Goal: Book appointment/travel/reservation

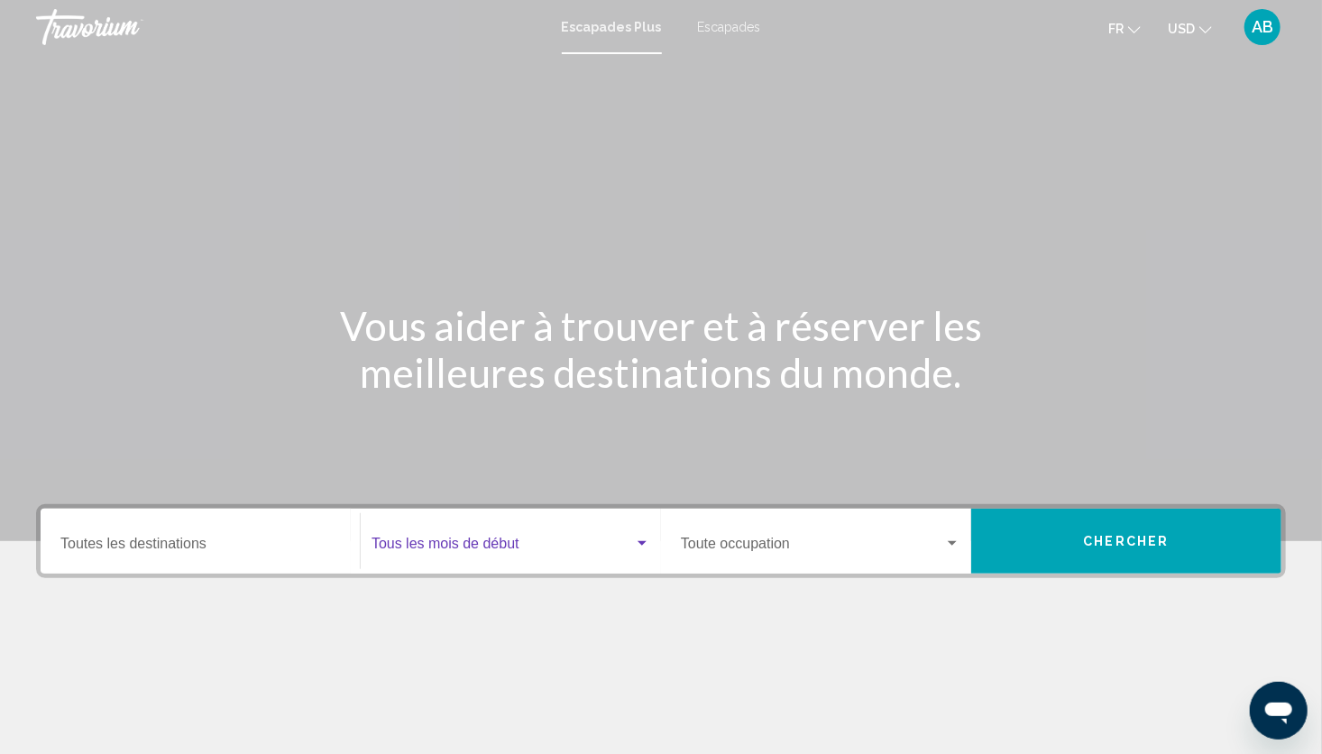
click at [535, 542] on span "Widget de recherche" at bounding box center [503, 547] width 263 height 16
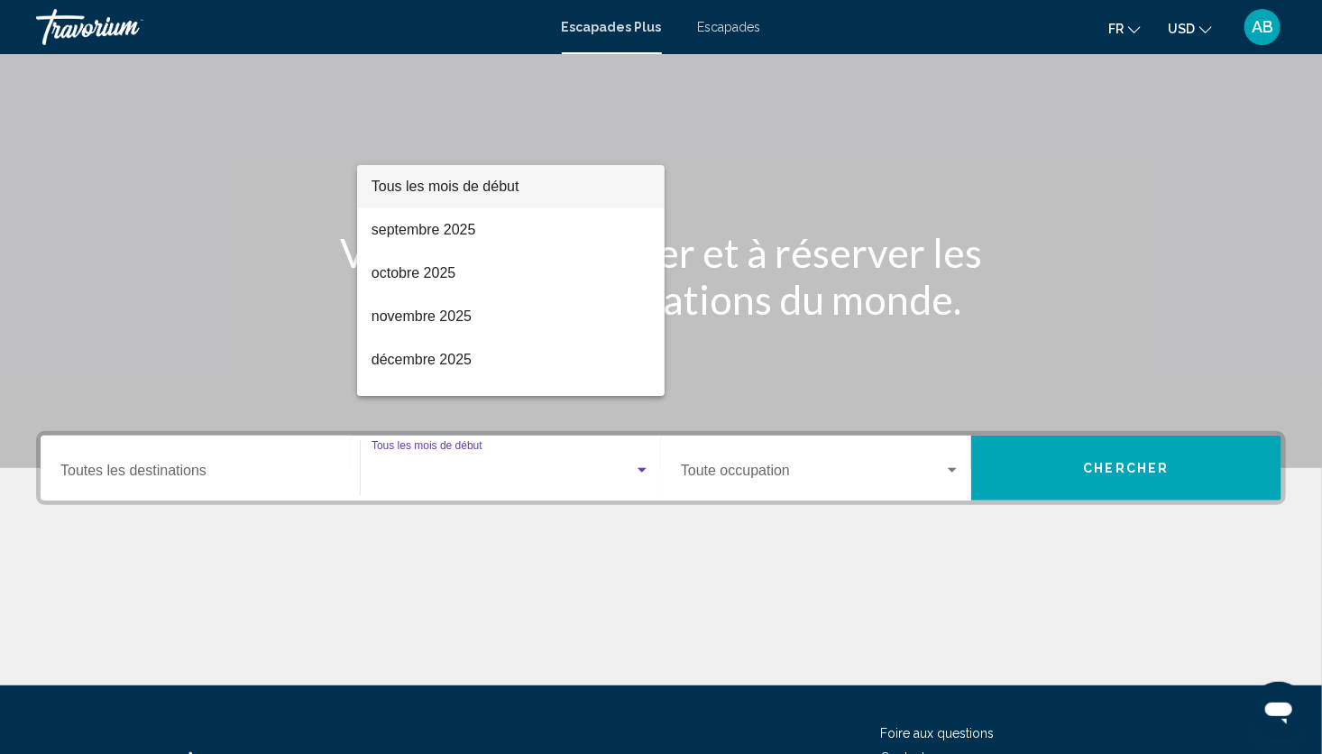
scroll to position [225, 0]
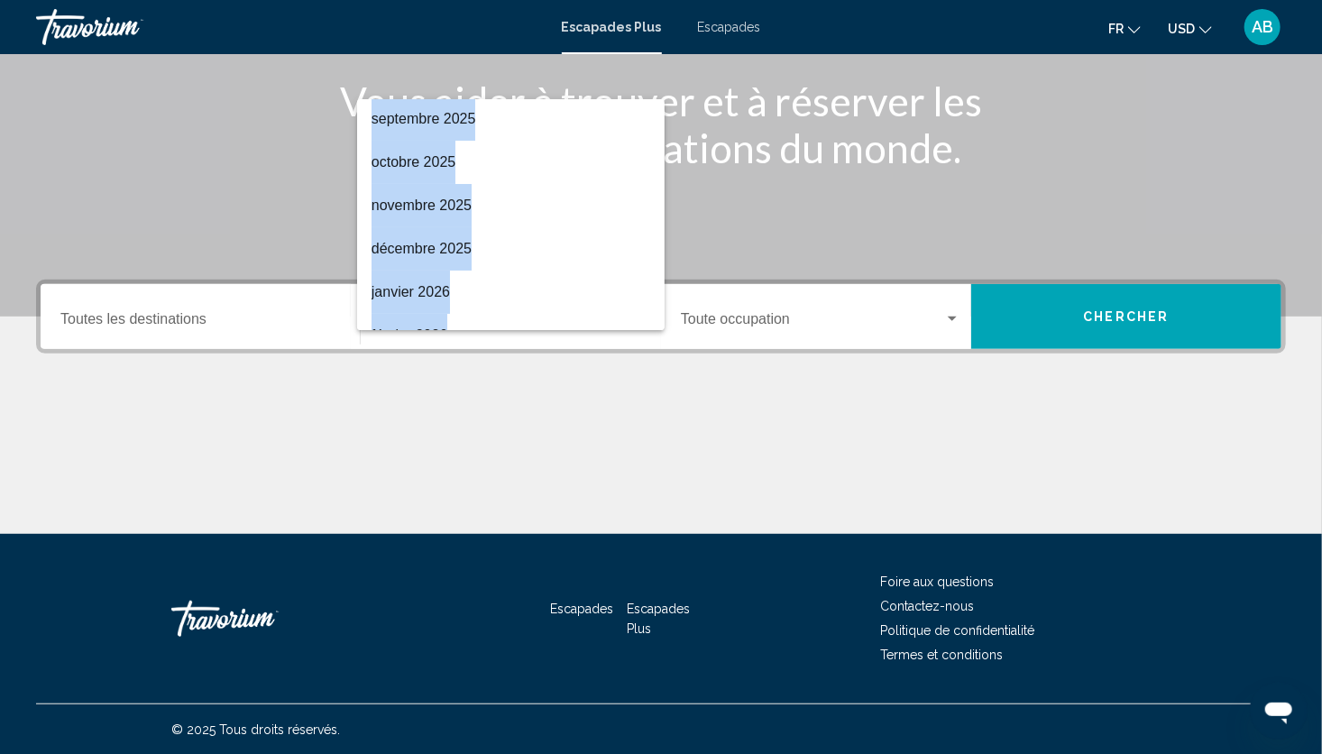
drag, startPoint x: 665, startPoint y: 322, endPoint x: 653, endPoint y: 319, distance: 12.0
click at [653, 319] on div "Tous les mois de début [DATE] [DATE] [DATE] [DATE] [DATE] [DATE] [GEOGRAPHIC_DA…" at bounding box center [661, 377] width 1322 height 754
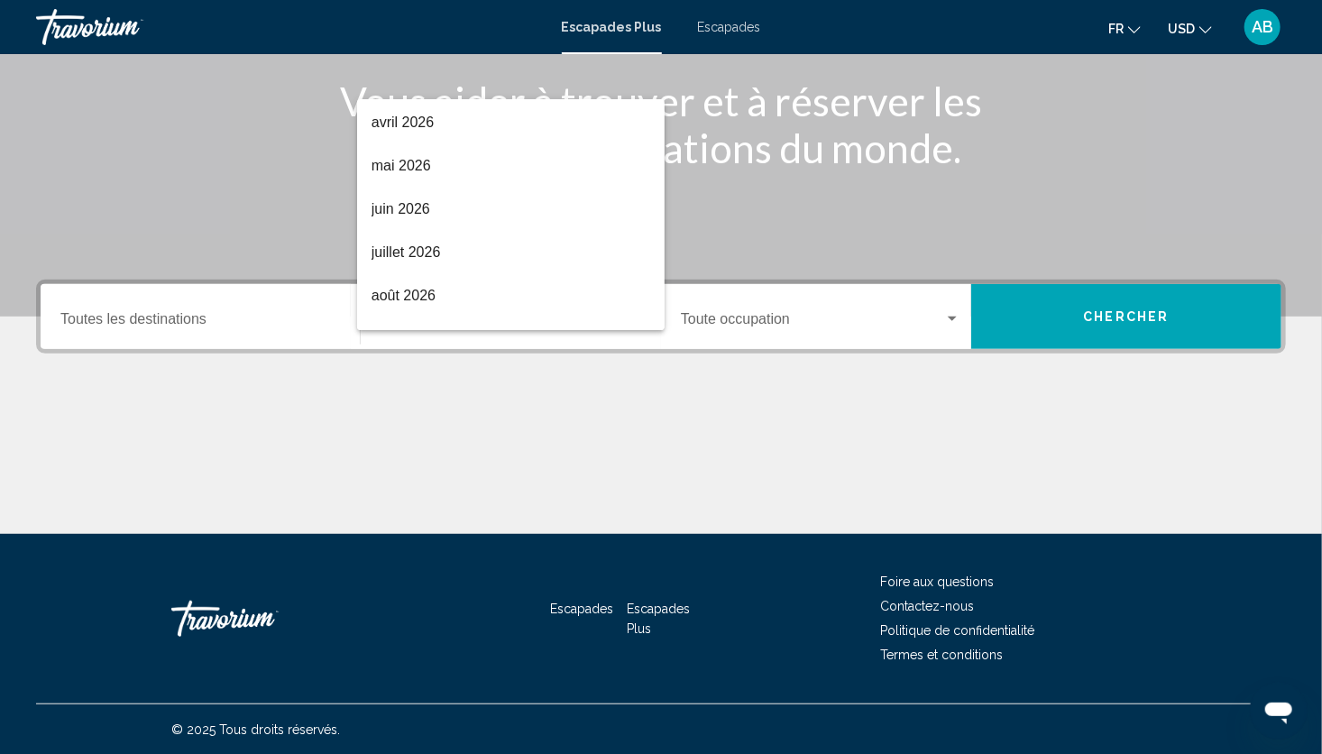
scroll to position [375, 0]
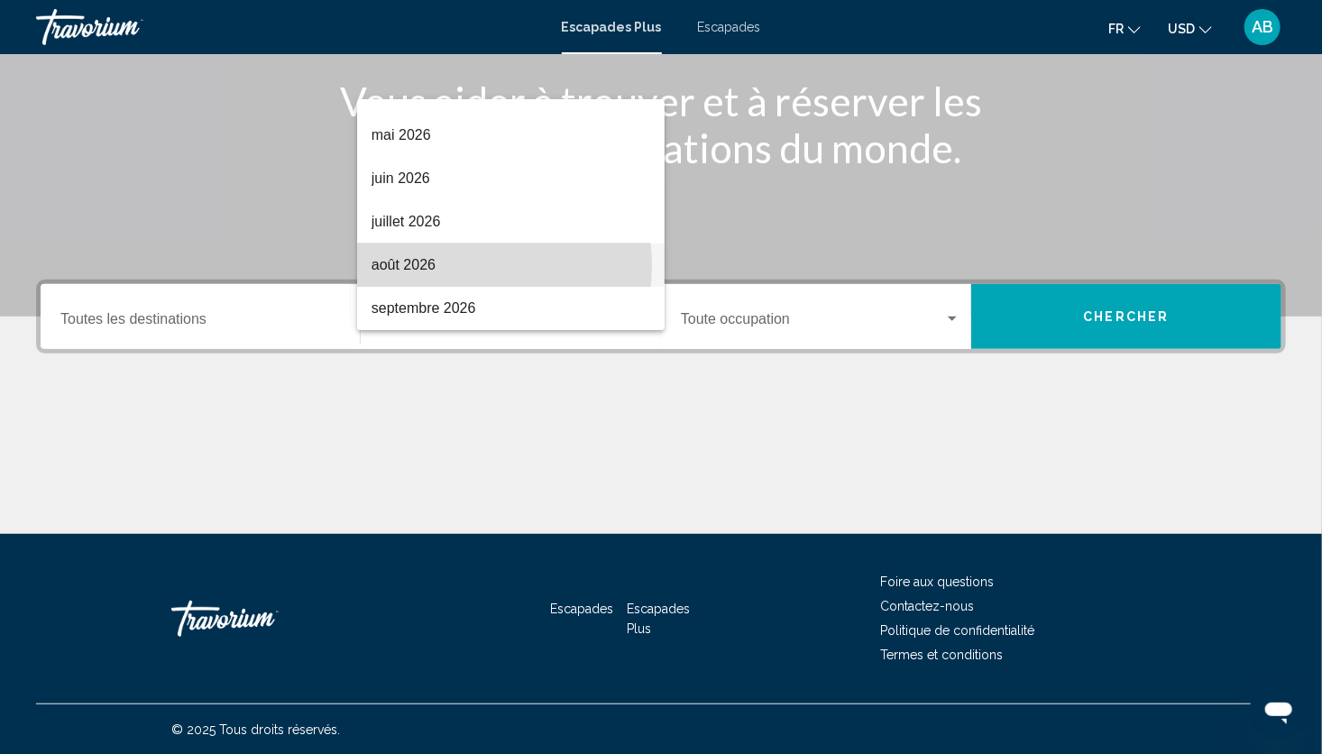
click at [459, 265] on span "août 2026" at bounding box center [511, 265] width 279 height 43
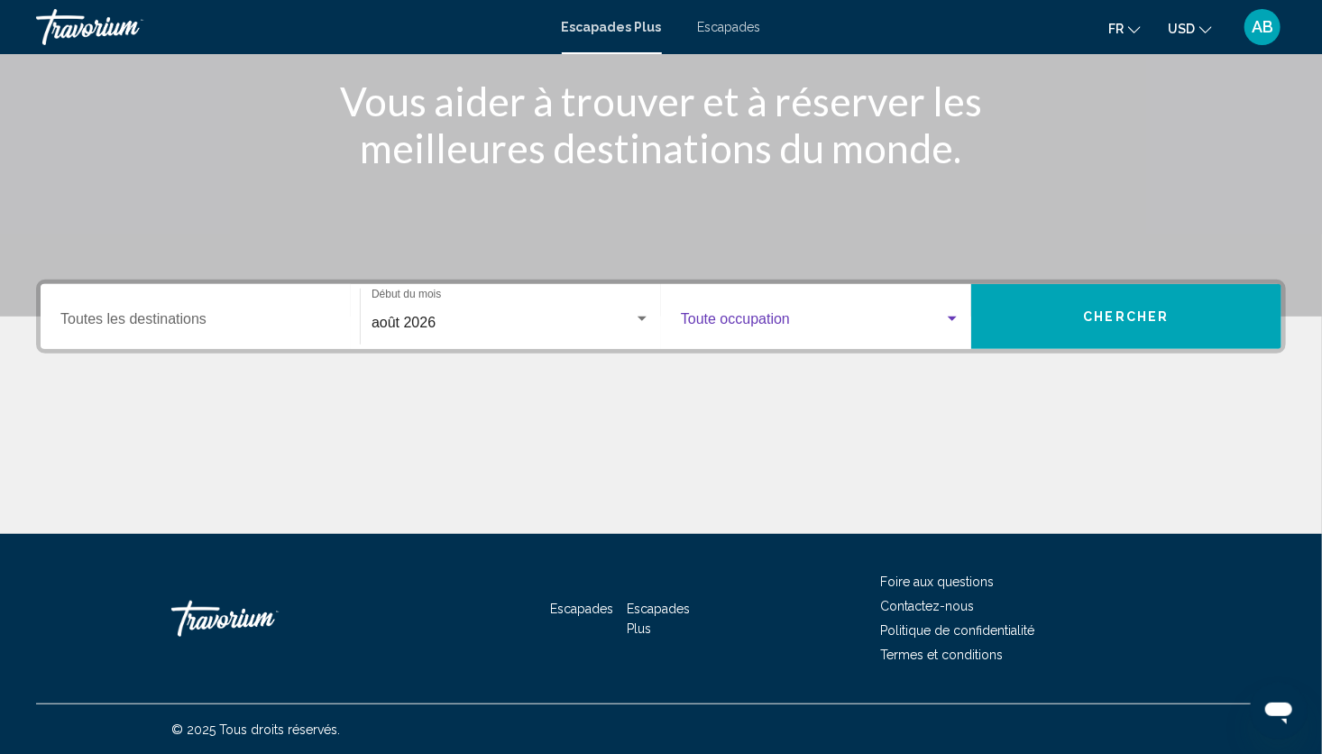
click at [742, 318] on span "Widget de recherche" at bounding box center [812, 323] width 263 height 16
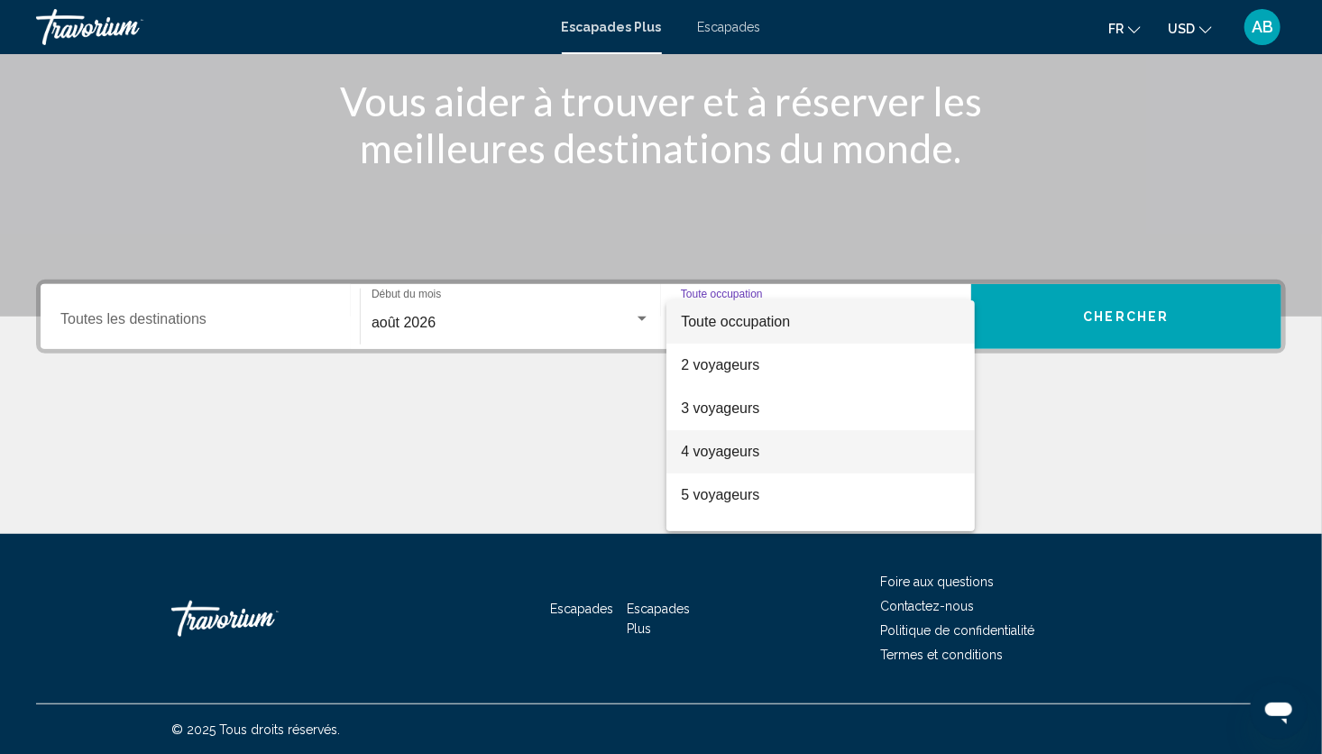
click at [730, 457] on font "4 voyageurs" at bounding box center [720, 451] width 78 height 15
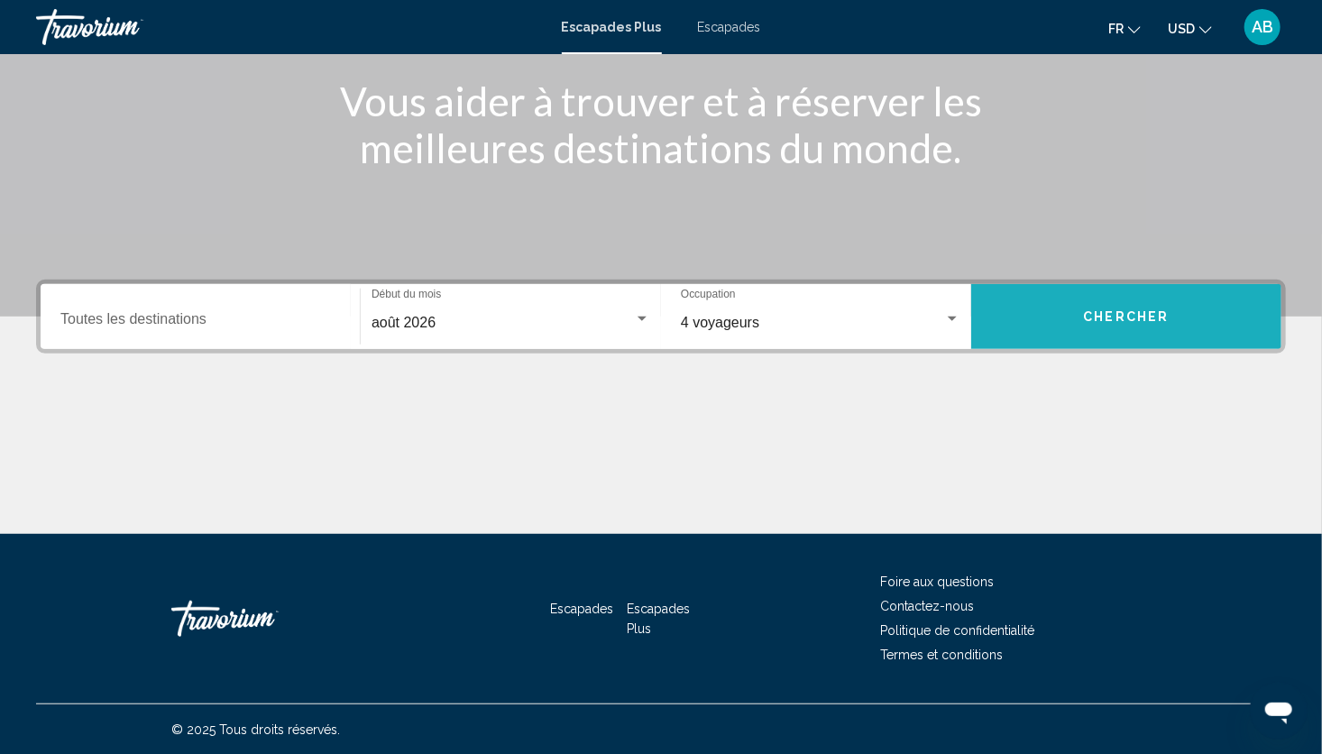
click at [1119, 301] on button "Chercher" at bounding box center [1127, 316] width 310 height 65
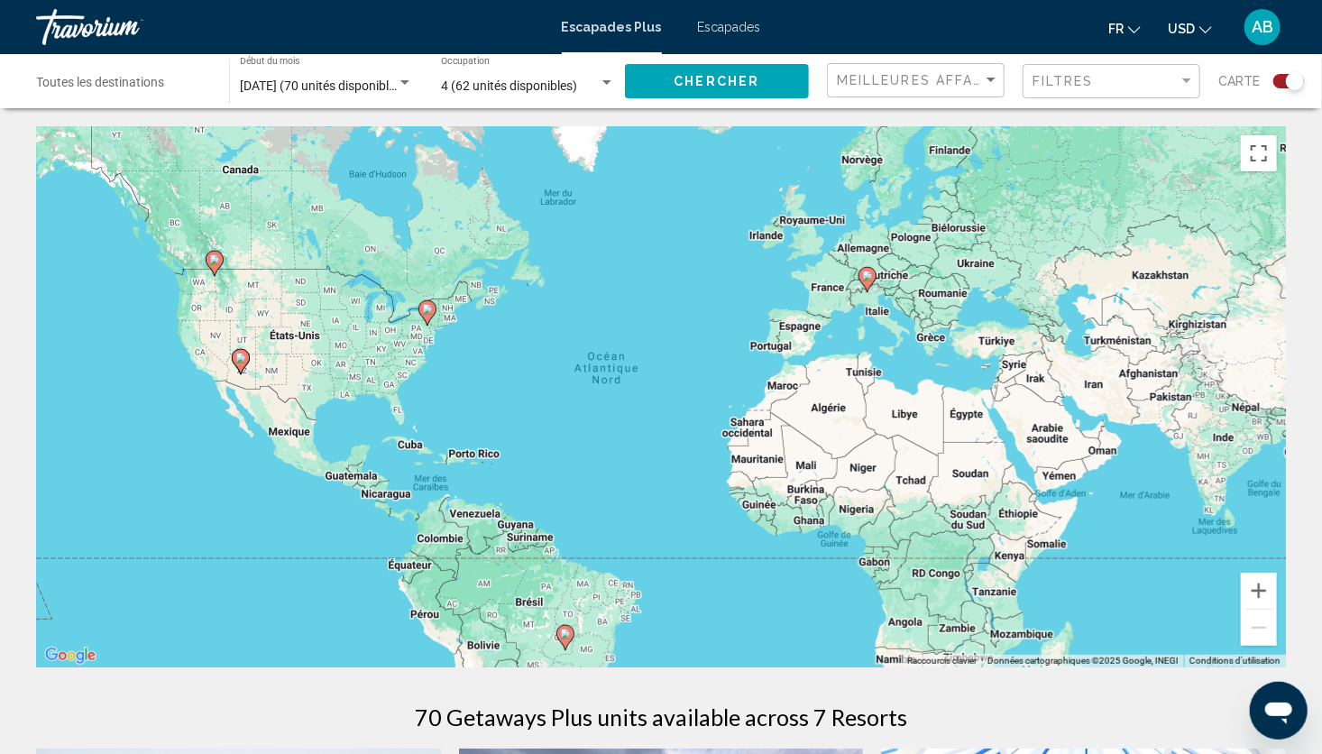
click at [843, 299] on div "Pour activer le glissement avec le clavier, appuyez sur Alt+Entrée. Une fois ce…" at bounding box center [661, 396] width 1250 height 541
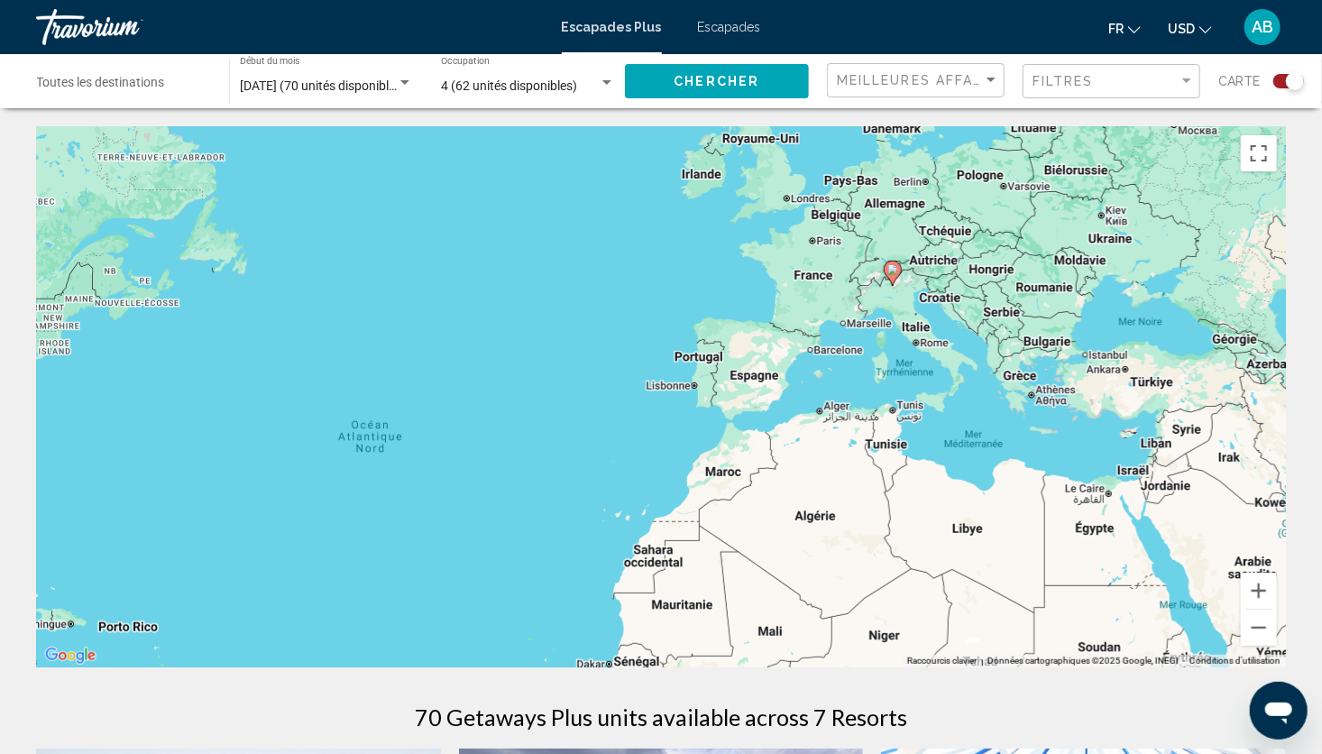
click at [895, 278] on icon "Contenu principal" at bounding box center [893, 273] width 16 height 23
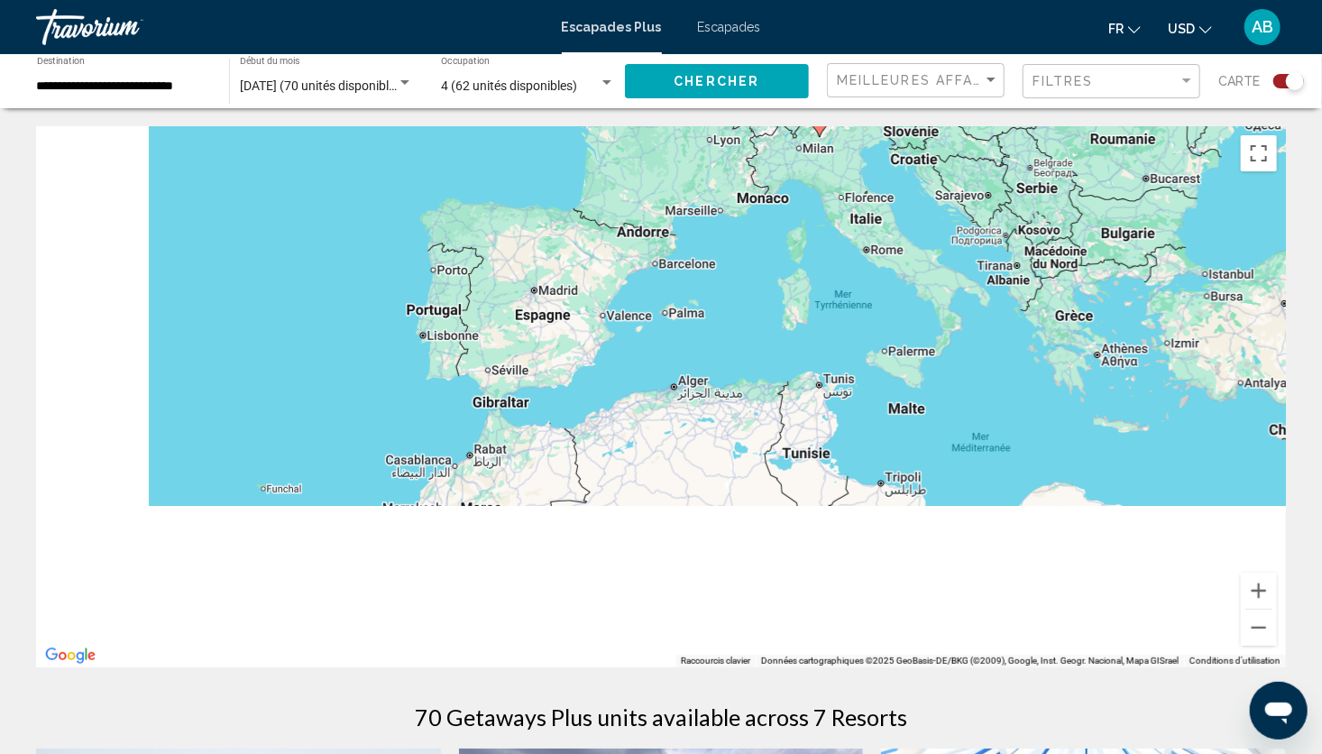
drag, startPoint x: 571, startPoint y: 505, endPoint x: 932, endPoint y: 86, distance: 553.3
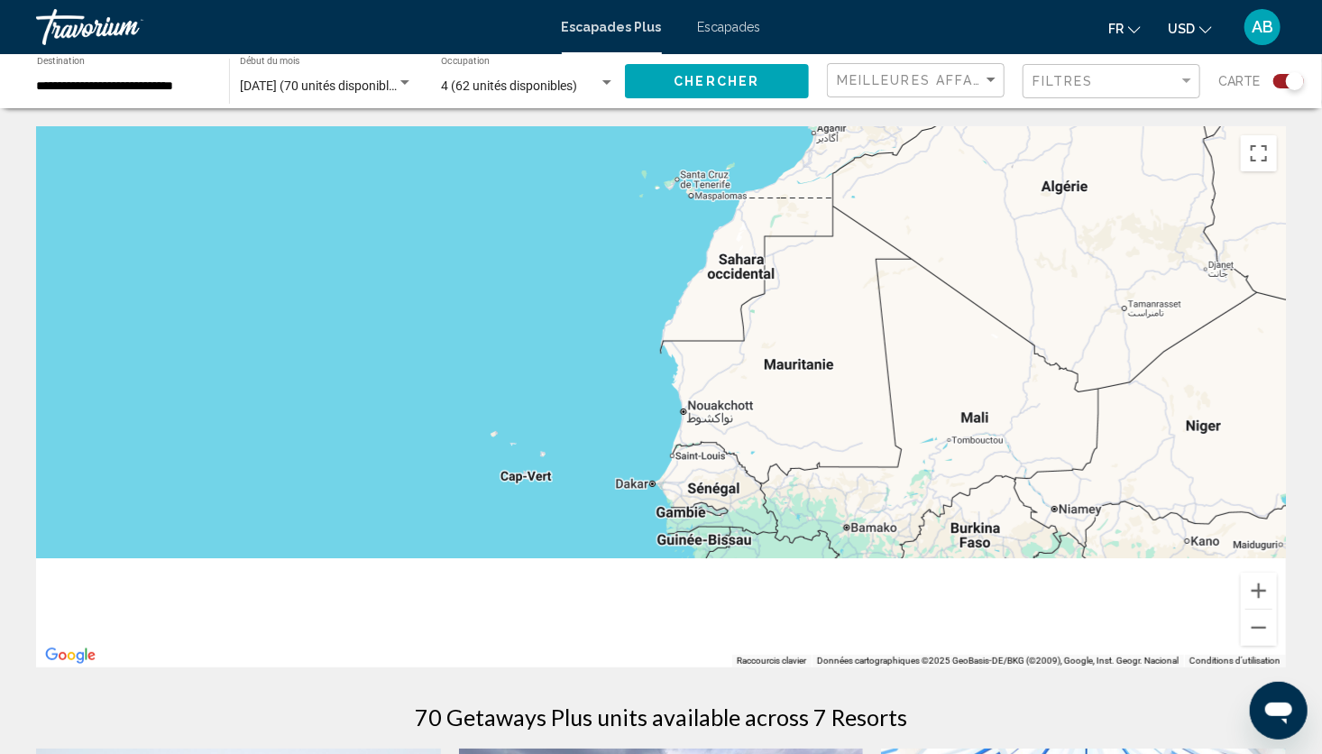
drag, startPoint x: 517, startPoint y: 465, endPoint x: 597, endPoint y: 188, distance: 289.2
click at [597, 188] on div "Pour activer le glissement avec le clavier, appuyez sur Alt+Entrée. Une fois ce…" at bounding box center [661, 396] width 1250 height 541
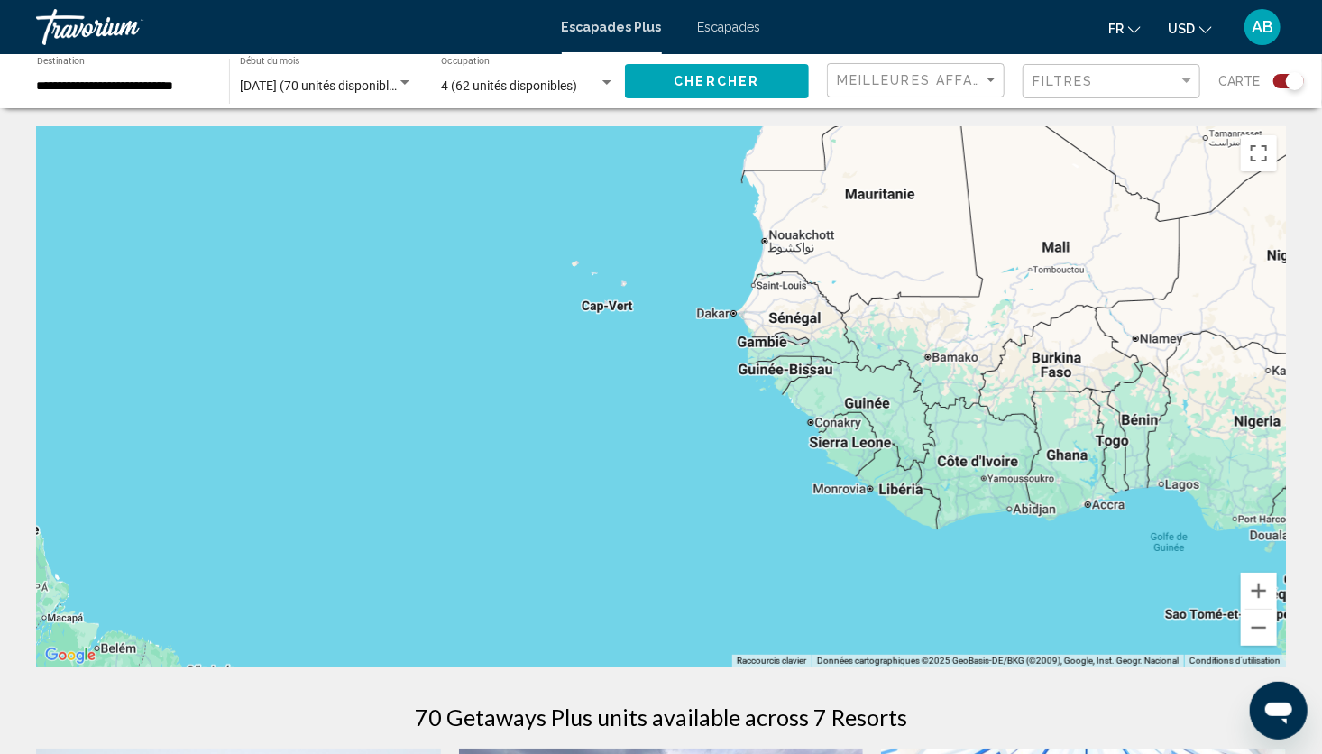
click at [328, 76] on div "[DATE] (70 unités disponibles) Début du mois All Start Months" at bounding box center [326, 82] width 173 height 50
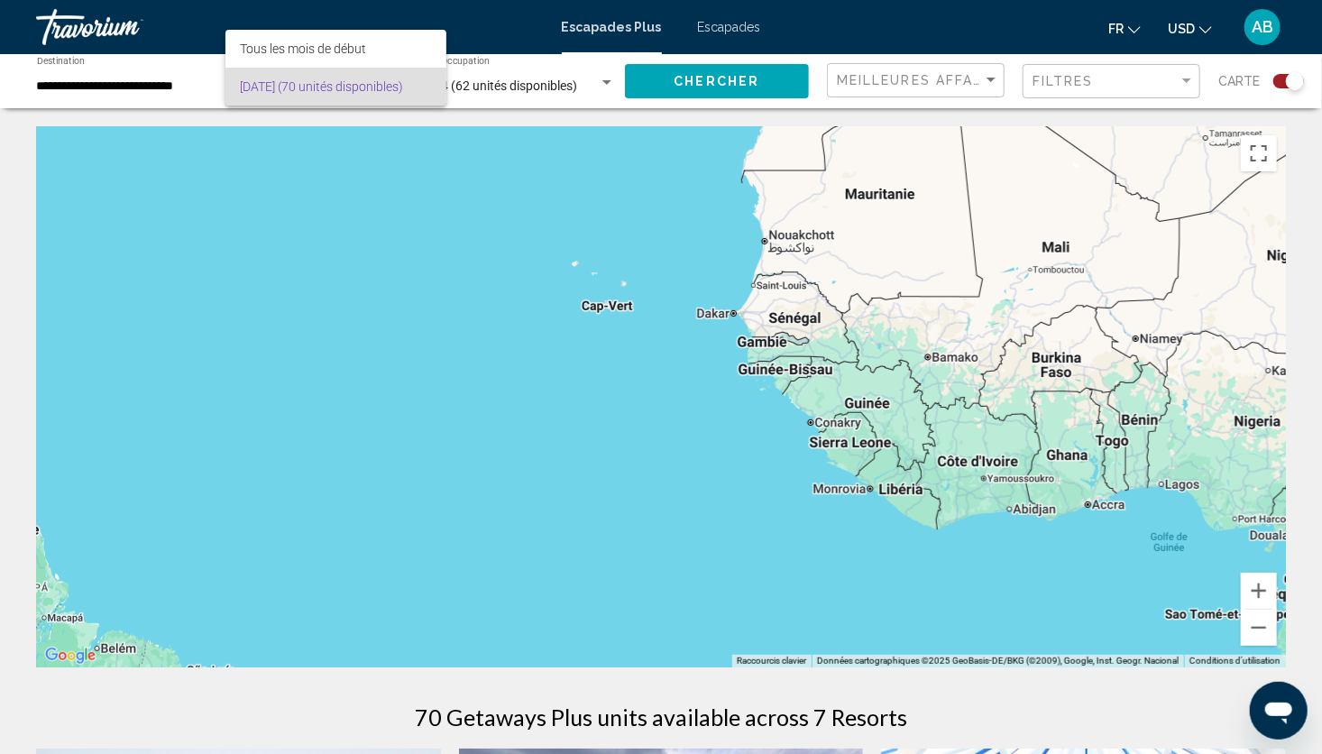
click at [125, 88] on div at bounding box center [661, 377] width 1322 height 754
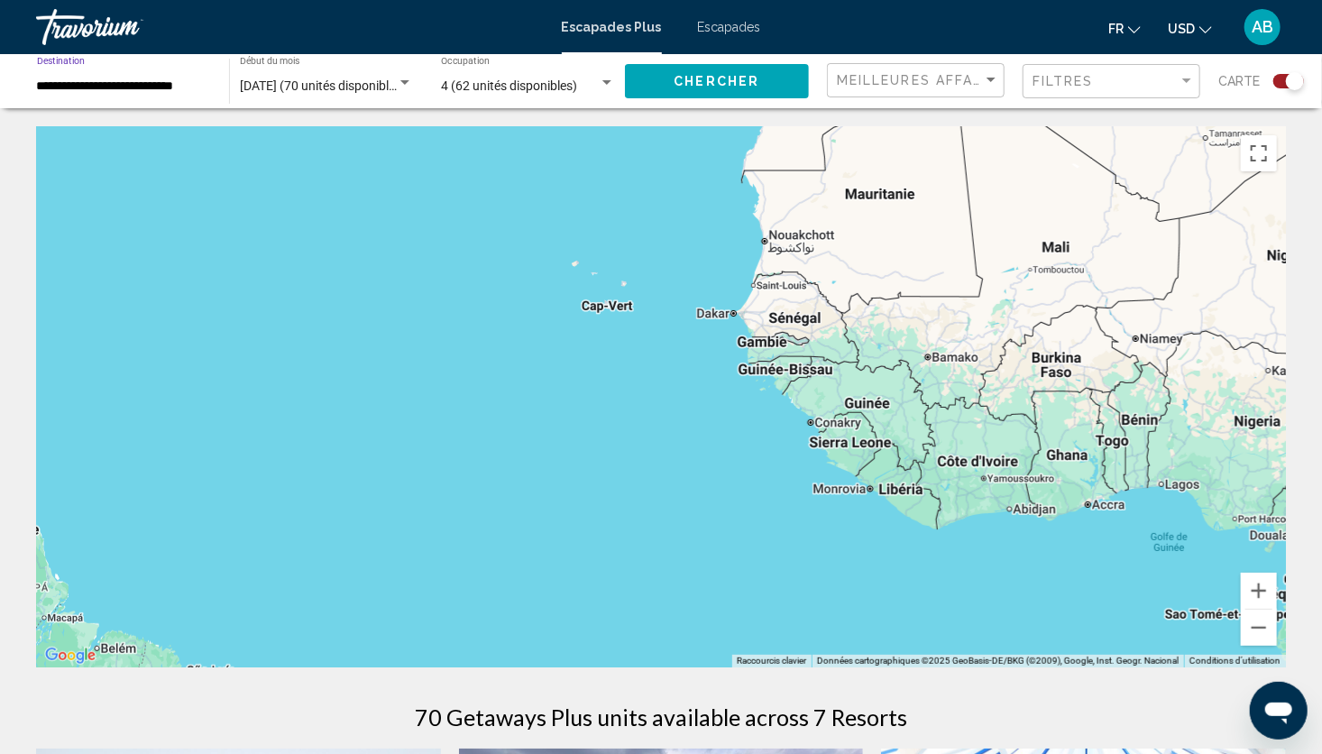
click at [125, 88] on input "**********" at bounding box center [124, 86] width 174 height 14
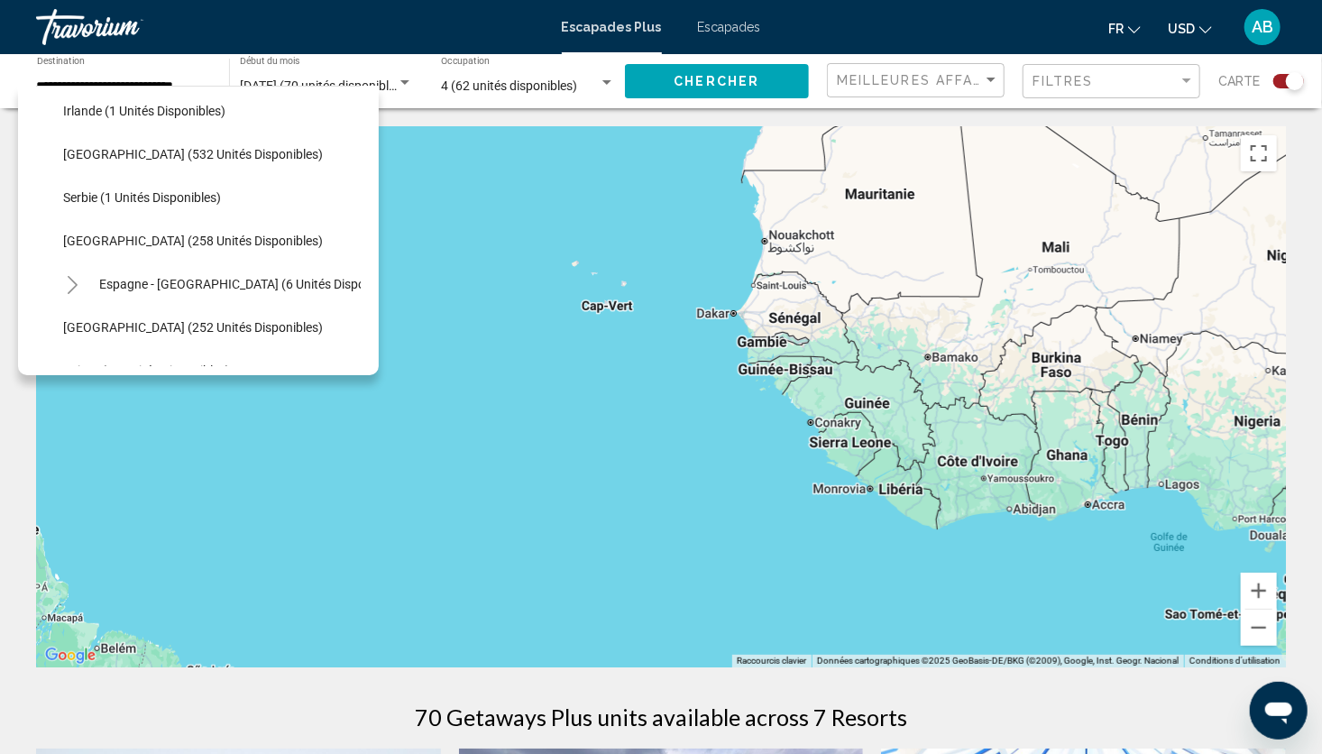
scroll to position [619, 0]
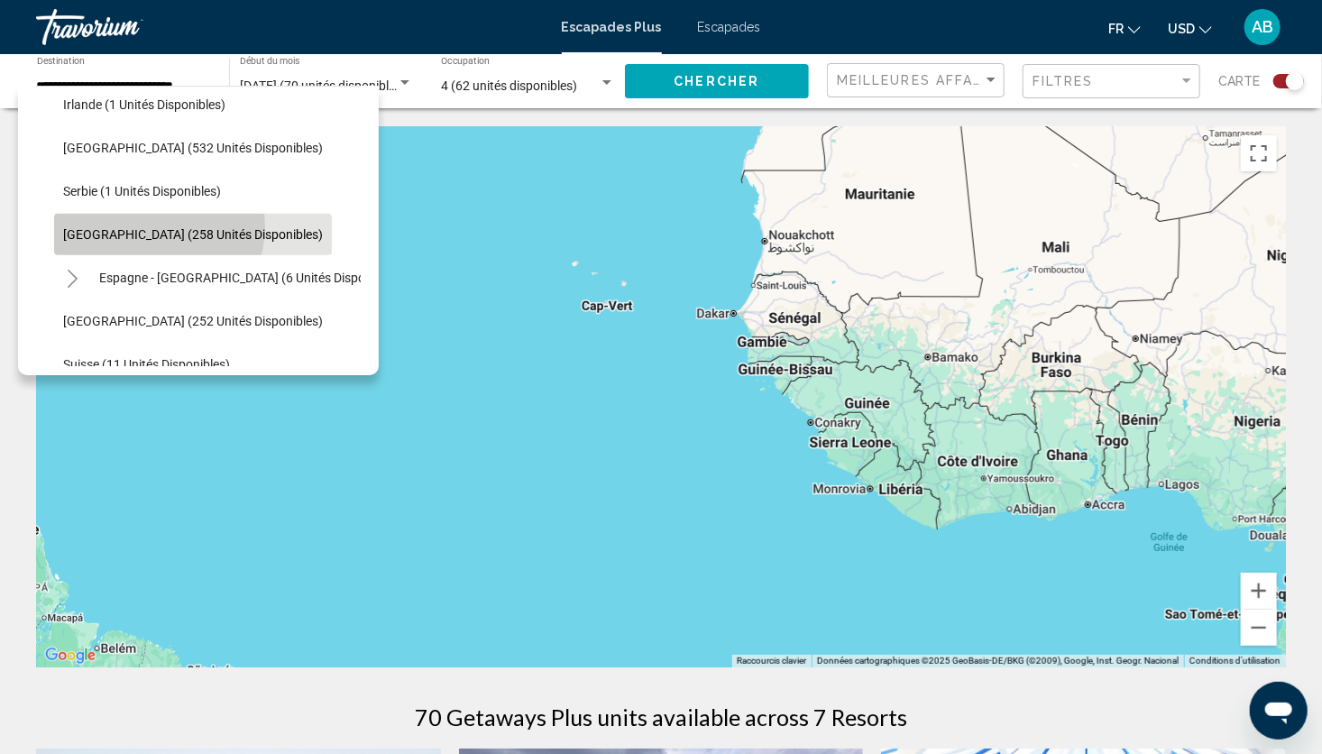
click at [152, 227] on span "[GEOGRAPHIC_DATA] (258 unités disponibles)" at bounding box center [193, 234] width 260 height 14
type input "**********"
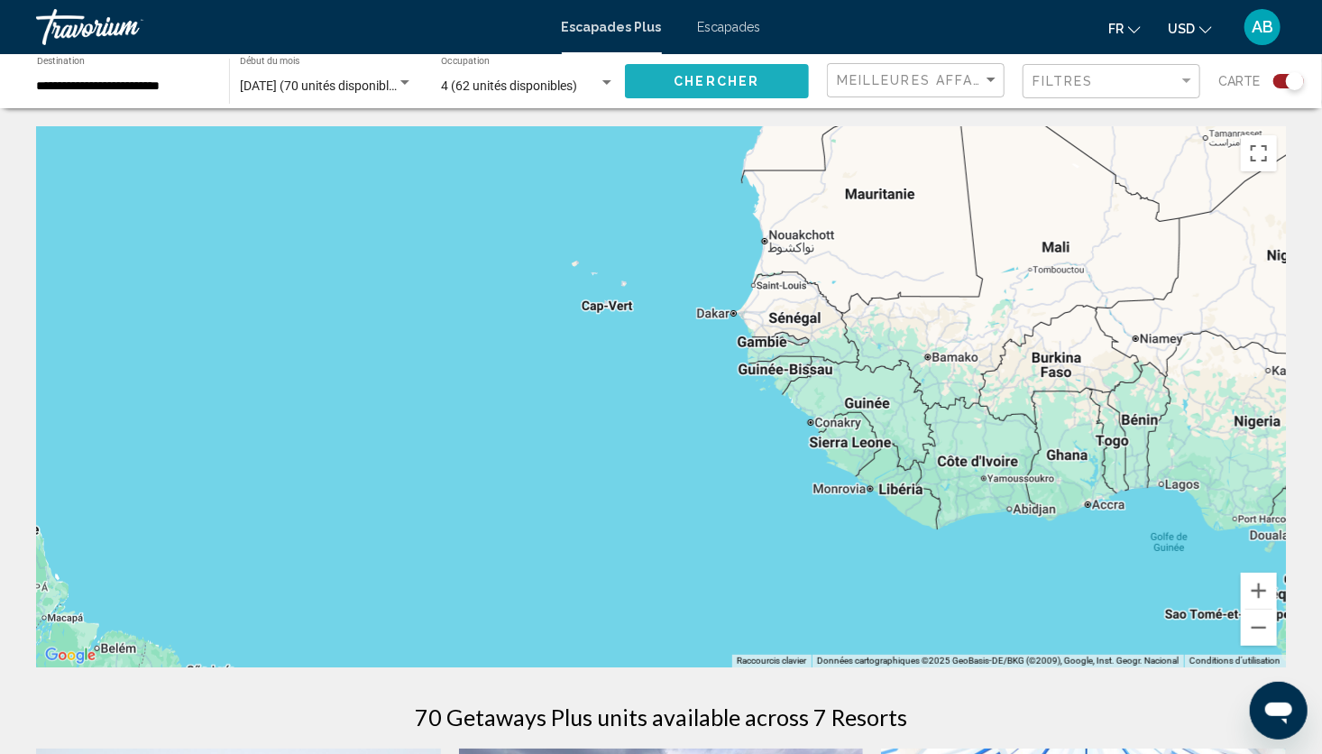
click at [705, 87] on span "Chercher" at bounding box center [717, 82] width 86 height 14
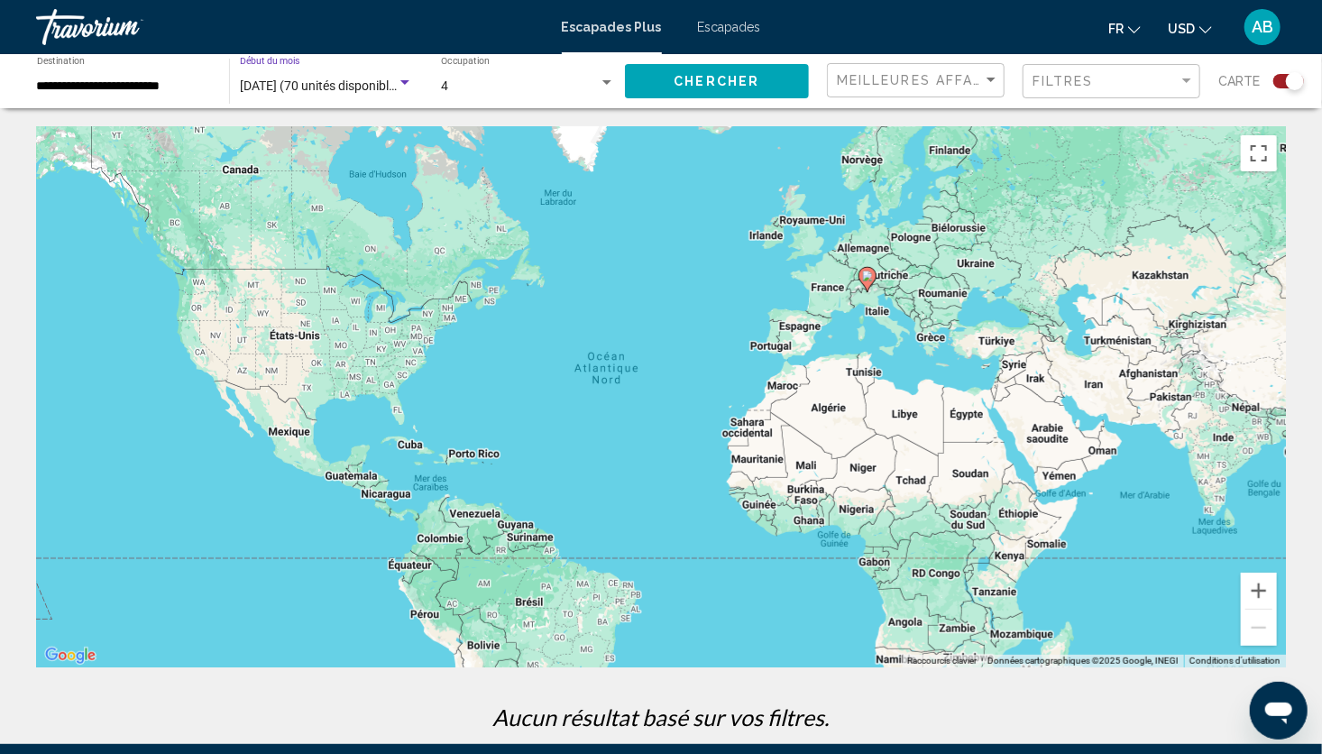
click at [330, 81] on span "[DATE] (70 unités disponibles)" at bounding box center [323, 85] width 166 height 14
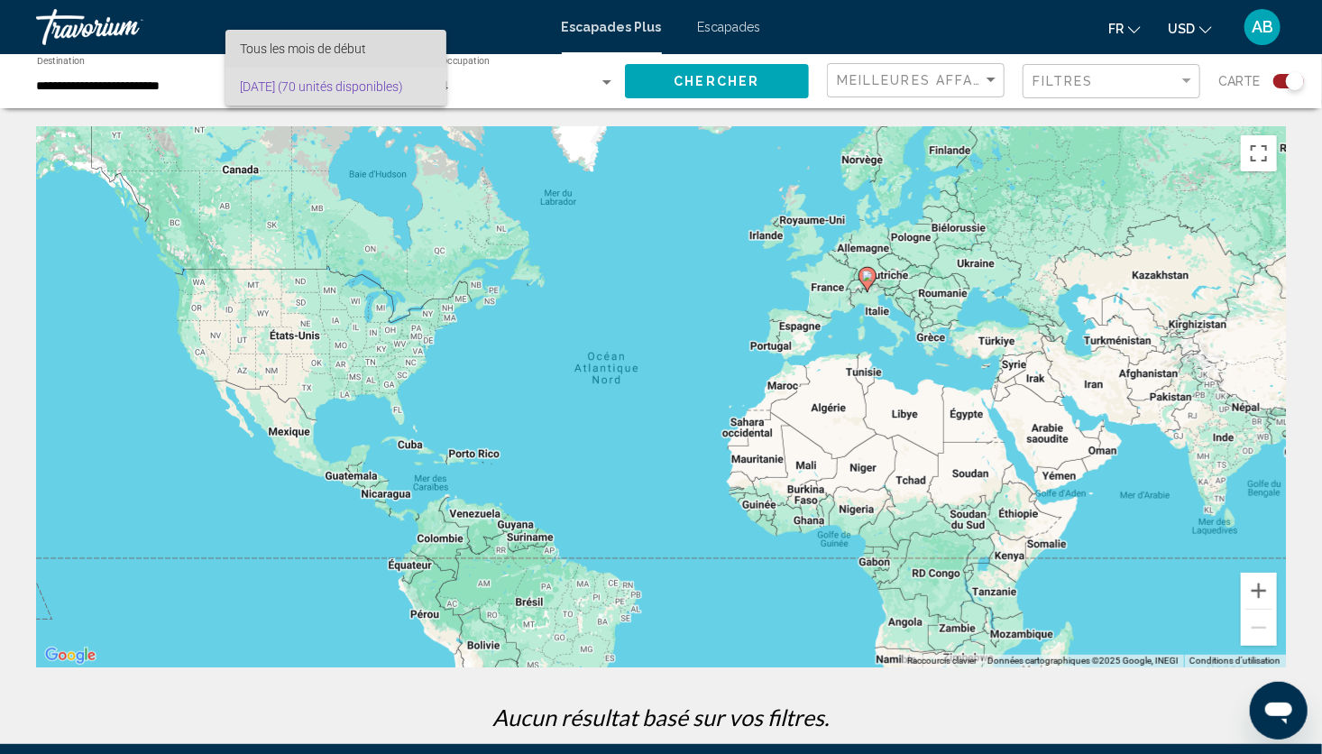
click at [326, 52] on span "Tous les mois de début" at bounding box center [303, 48] width 126 height 14
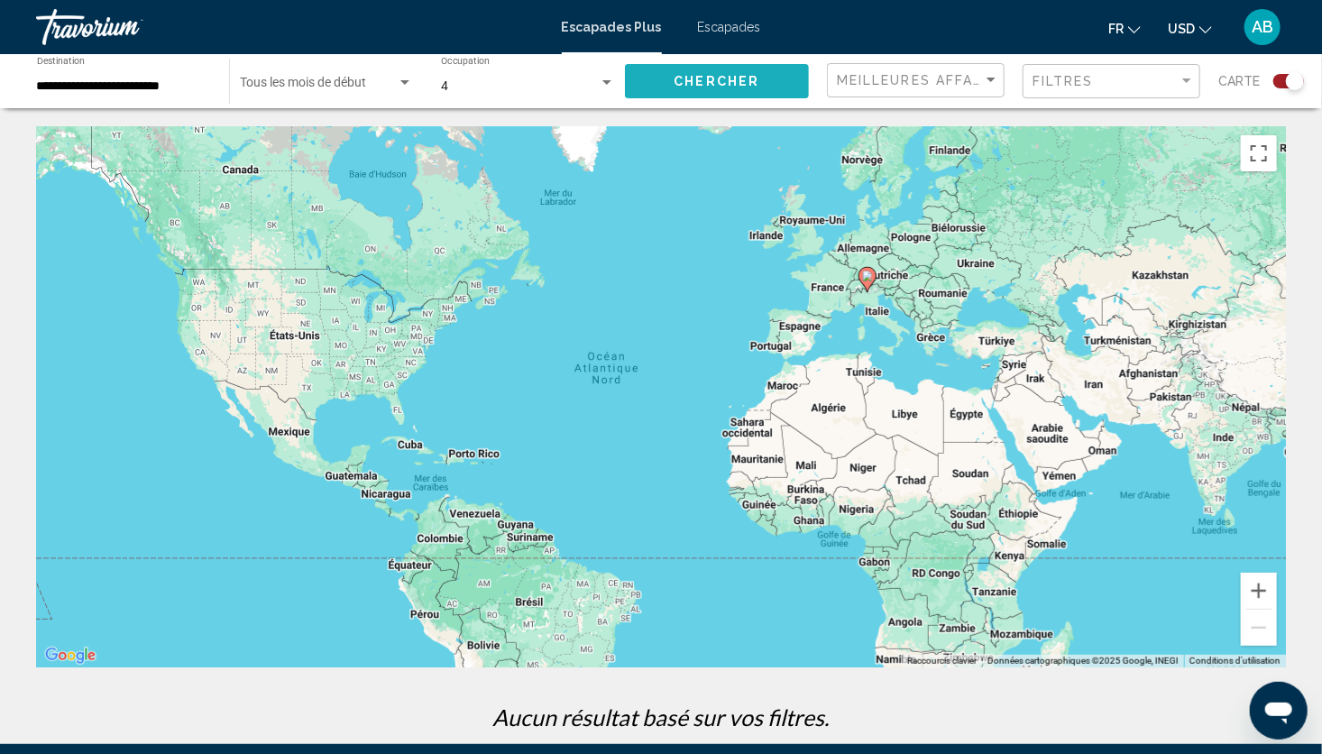
click at [718, 78] on span "Chercher" at bounding box center [717, 82] width 86 height 14
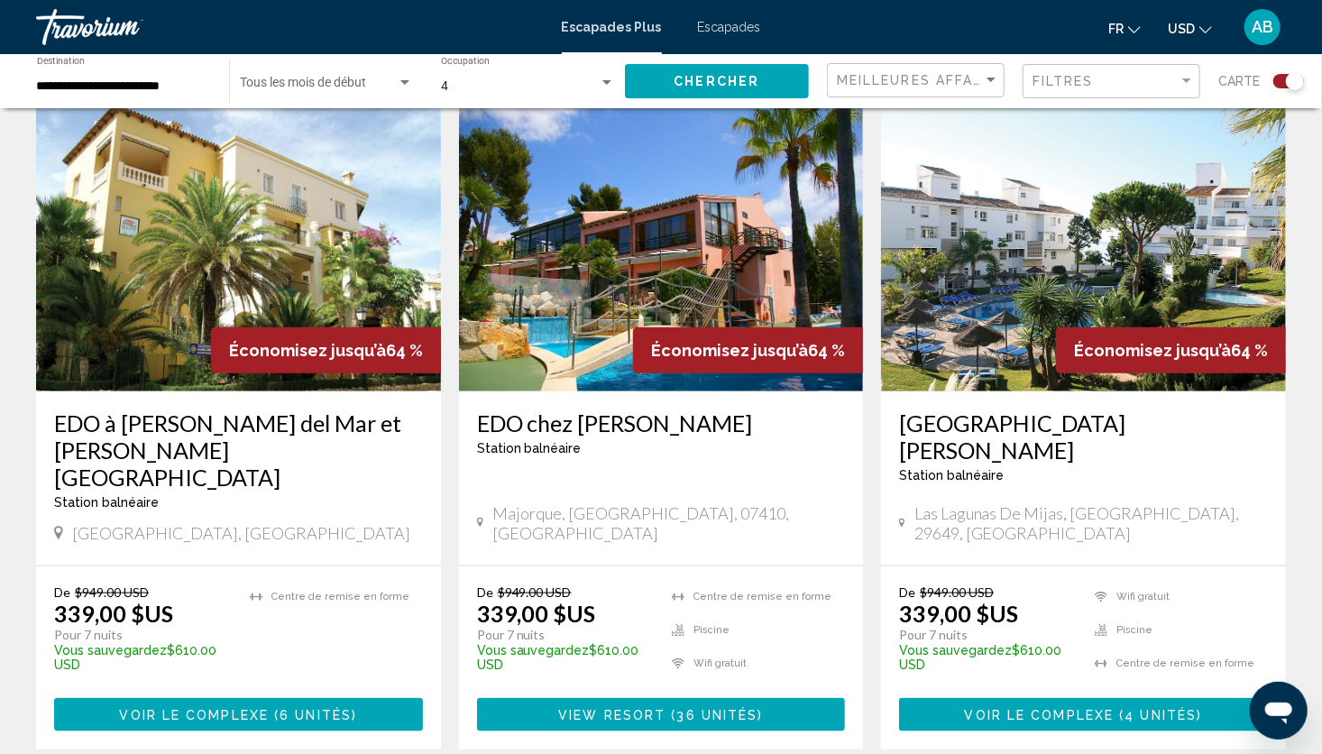
scroll to position [650, 0]
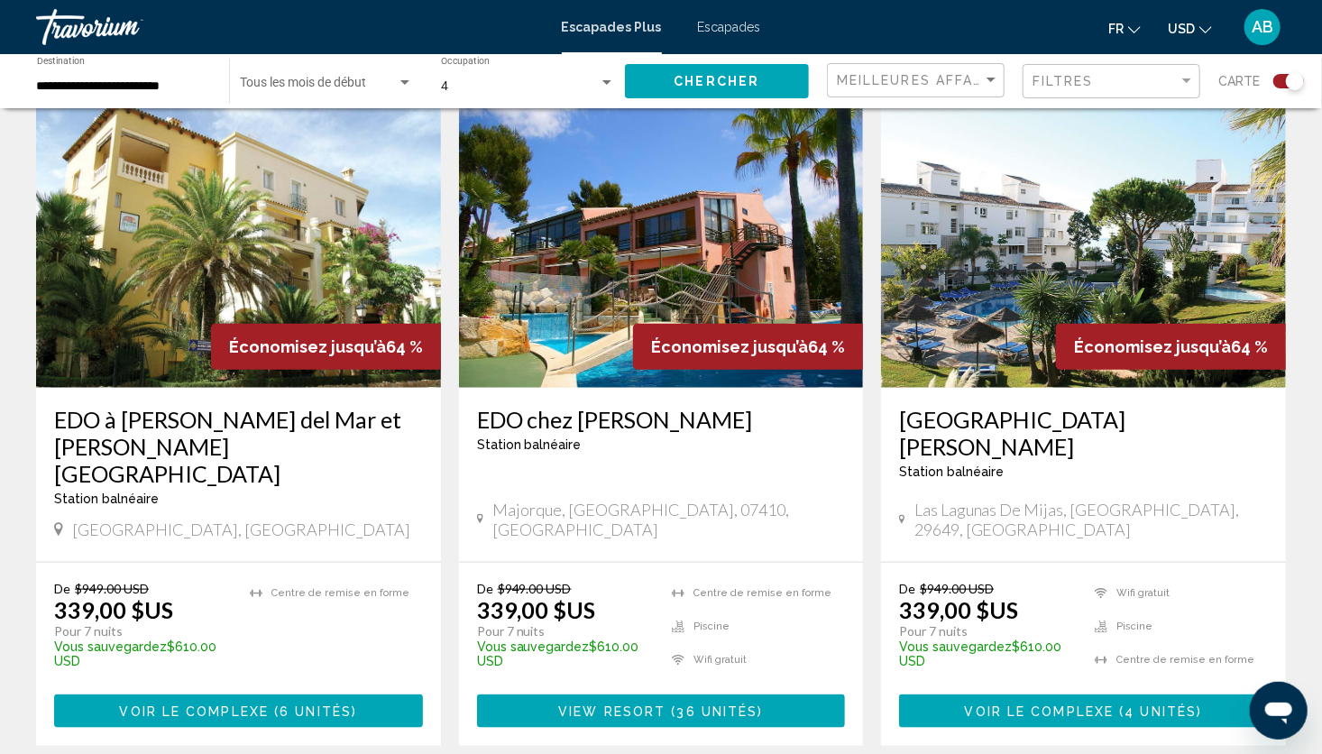
click at [1194, 22] on span "USD" at bounding box center [1181, 29] width 27 height 14
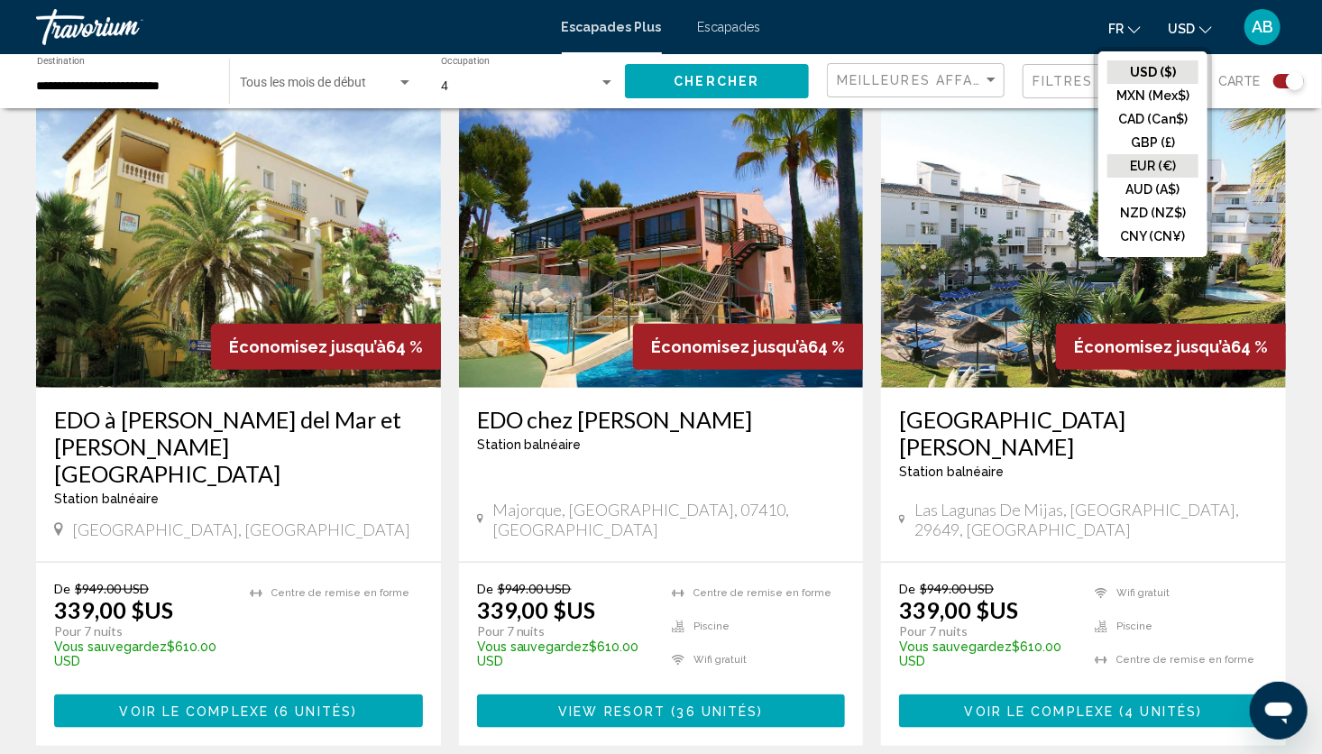
click at [1162, 155] on button "EUR (€)" at bounding box center [1153, 165] width 91 height 23
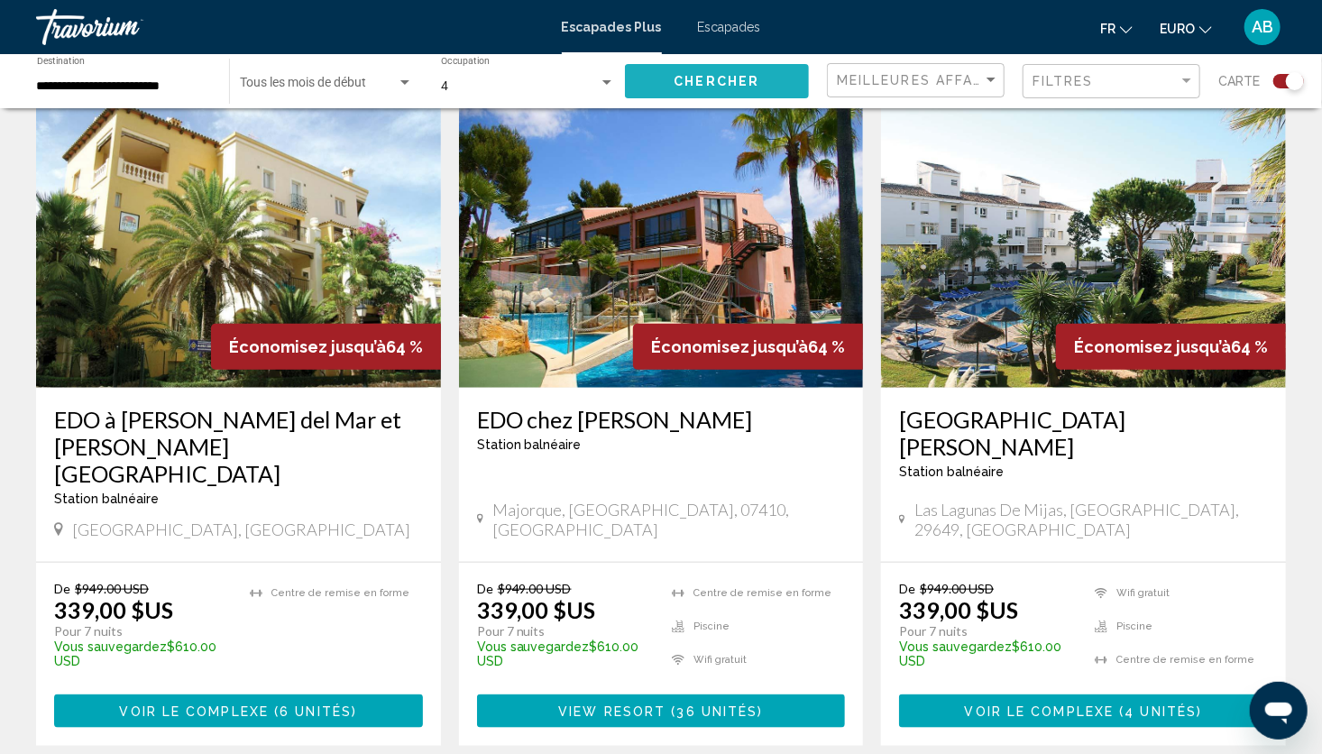
click at [721, 83] on span "Chercher" at bounding box center [717, 82] width 86 height 14
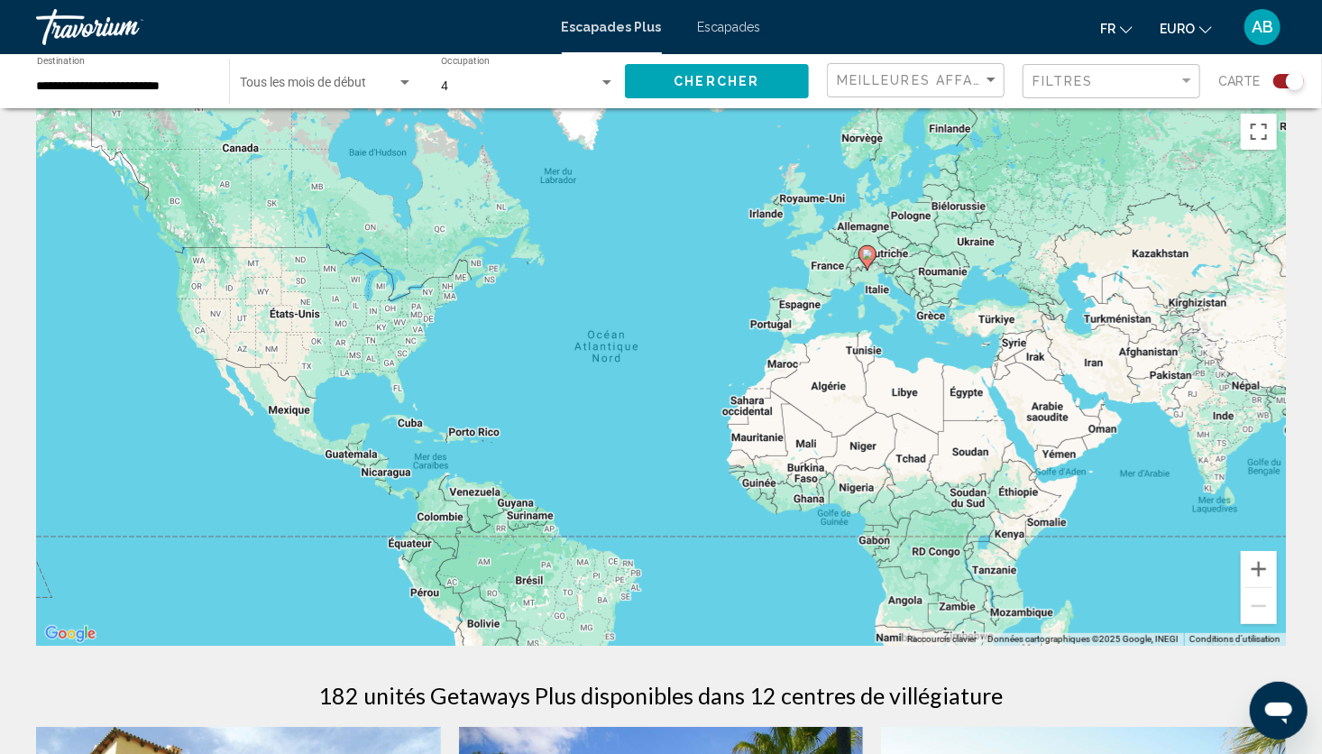
scroll to position [0, 0]
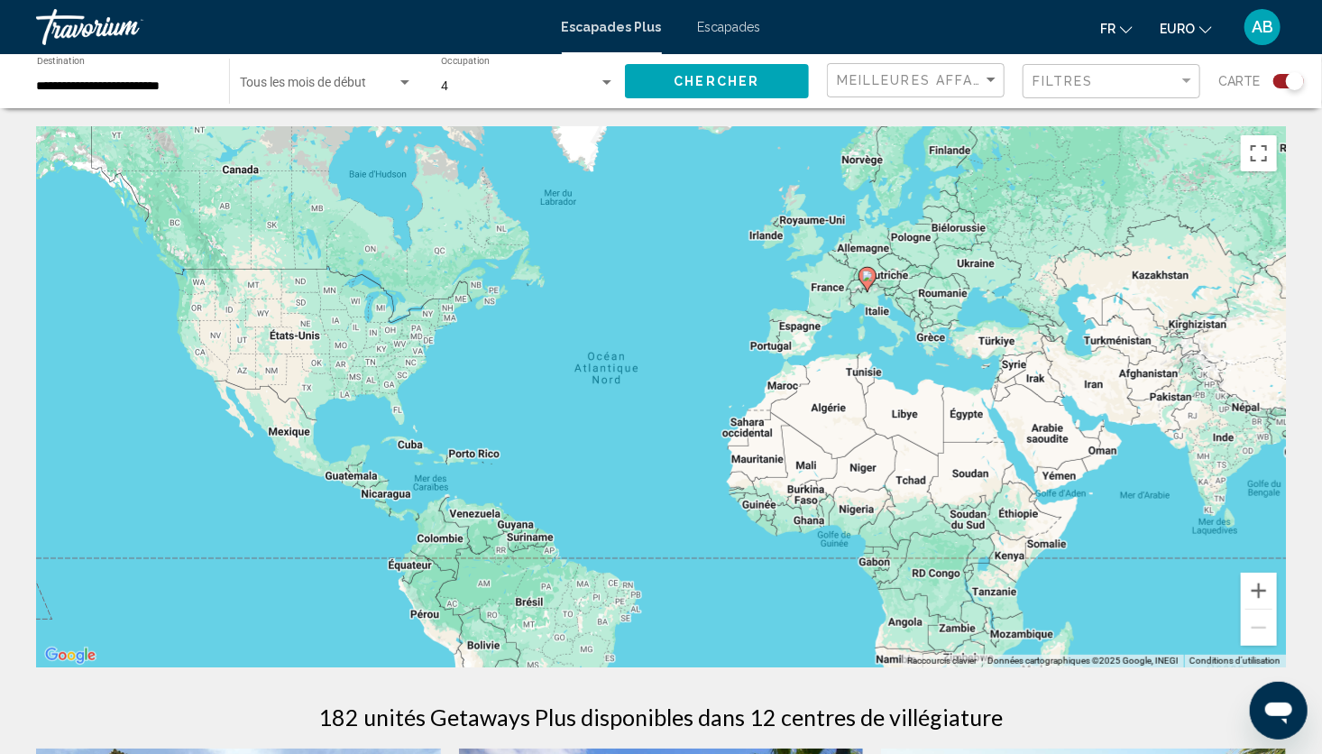
click at [802, 328] on div "Pour activer le glissement avec le clavier, appuyez sur Alt+Entrée. Une fois ce…" at bounding box center [661, 396] width 1250 height 541
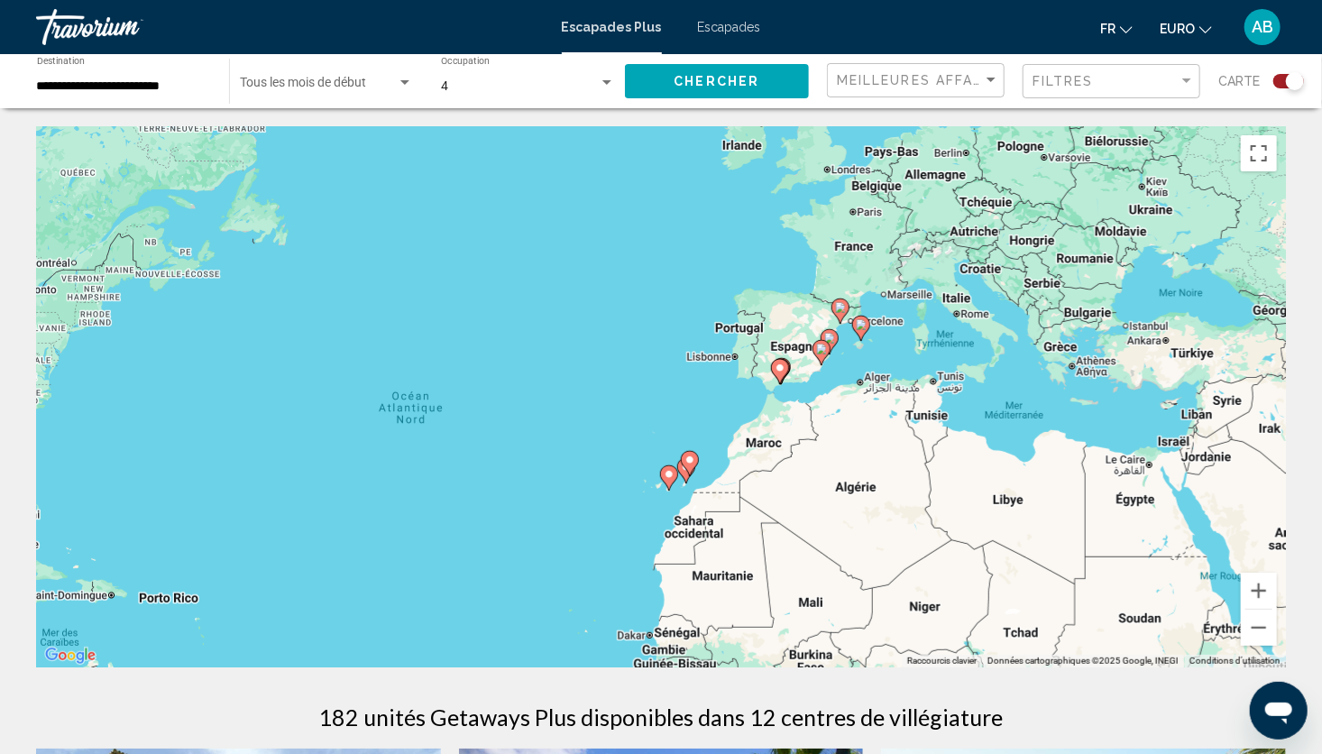
click at [802, 328] on div "Pour activer le glissement avec le clavier, appuyez sur Alt+Entrée. Une fois ce…" at bounding box center [661, 396] width 1250 height 541
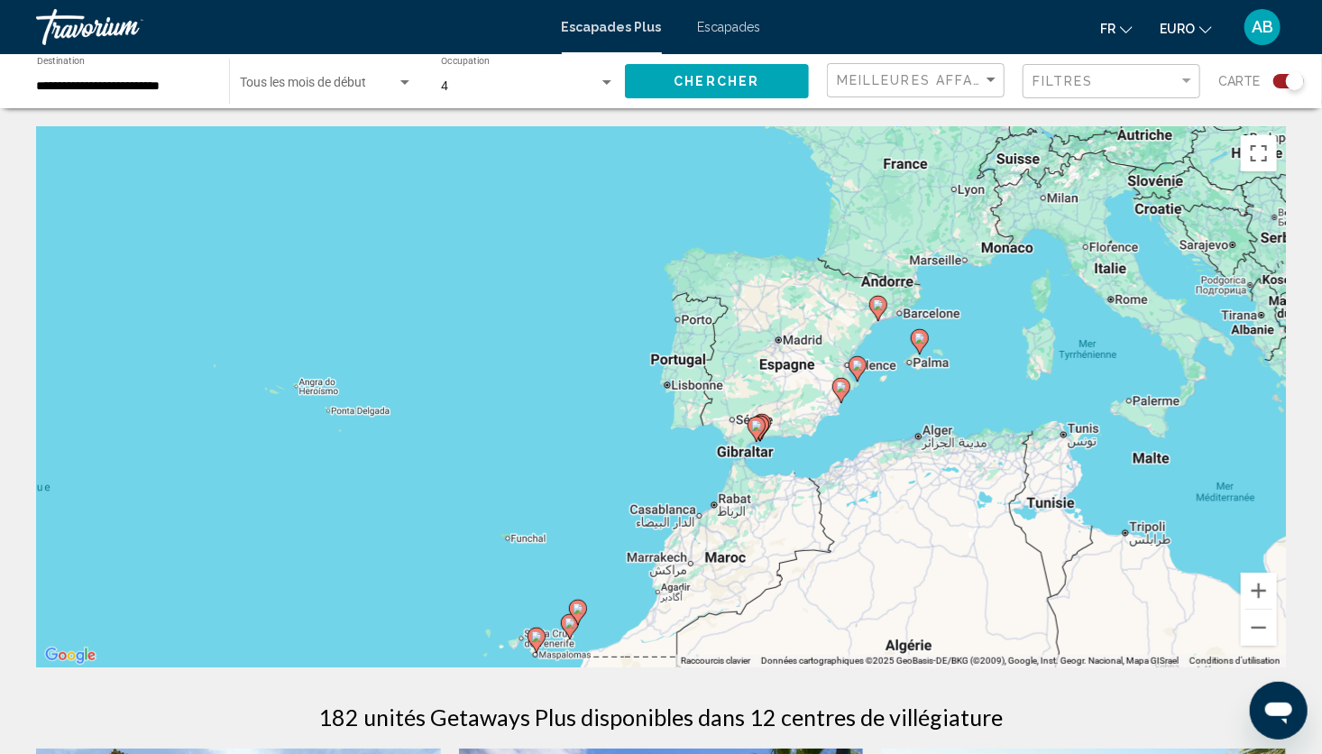
click at [802, 328] on div "Pour activer le glissement avec le clavier, appuyez sur Alt+Entrée. Une fois ce…" at bounding box center [661, 396] width 1250 height 541
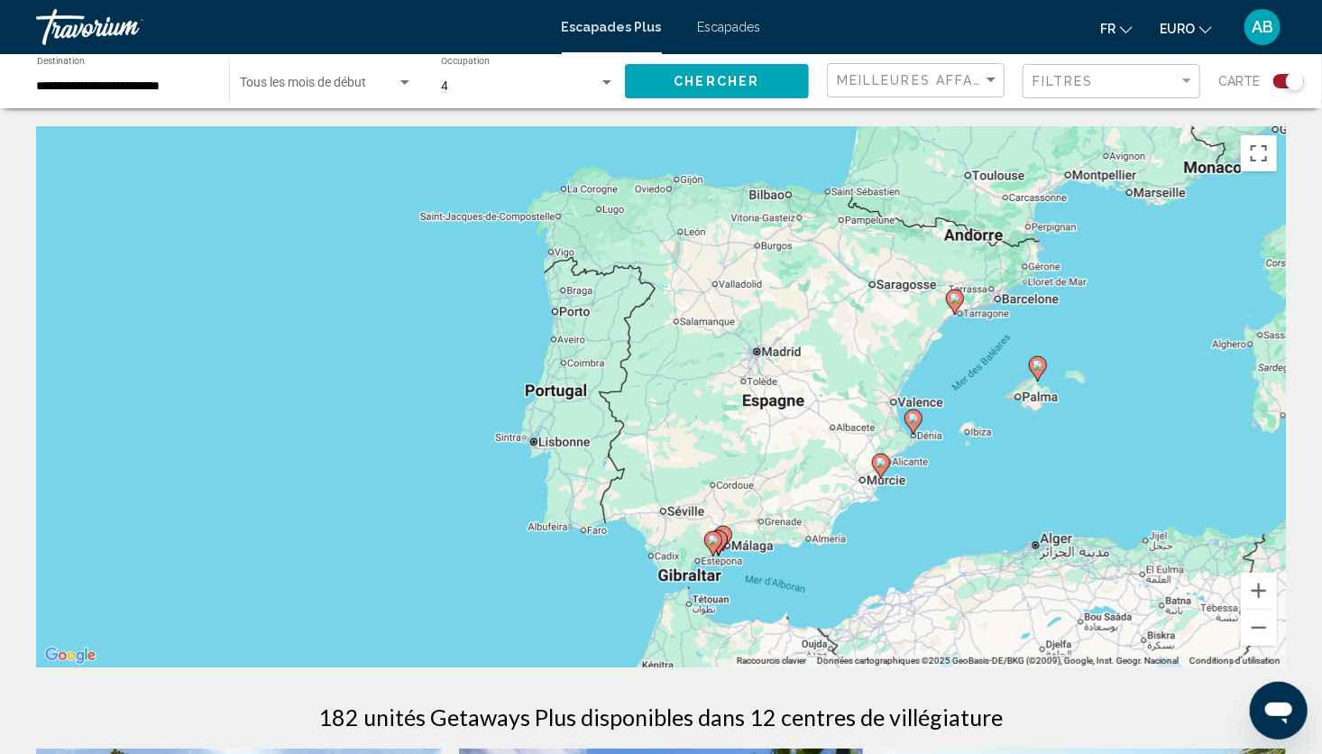
click at [898, 314] on div "Pour activer le glissement avec le clavier, appuyez sur Alt+Entrée. Une fois ce…" at bounding box center [661, 396] width 1250 height 541
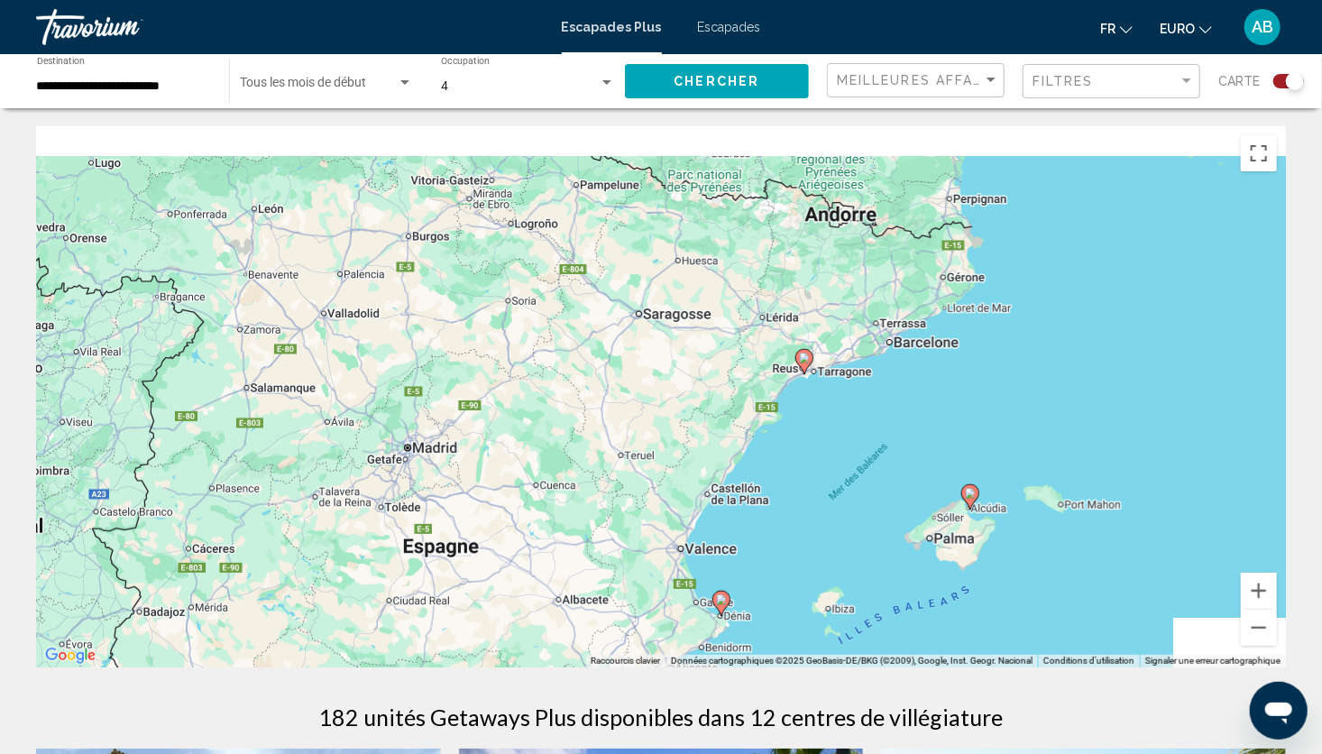
drag, startPoint x: 898, startPoint y: 314, endPoint x: 677, endPoint y: 374, distance: 228.3
click at [677, 374] on div "Pour activer le glissement avec le clavier, appuyez sur Alt+Entrée. Une fois ce…" at bounding box center [661, 396] width 1250 height 541
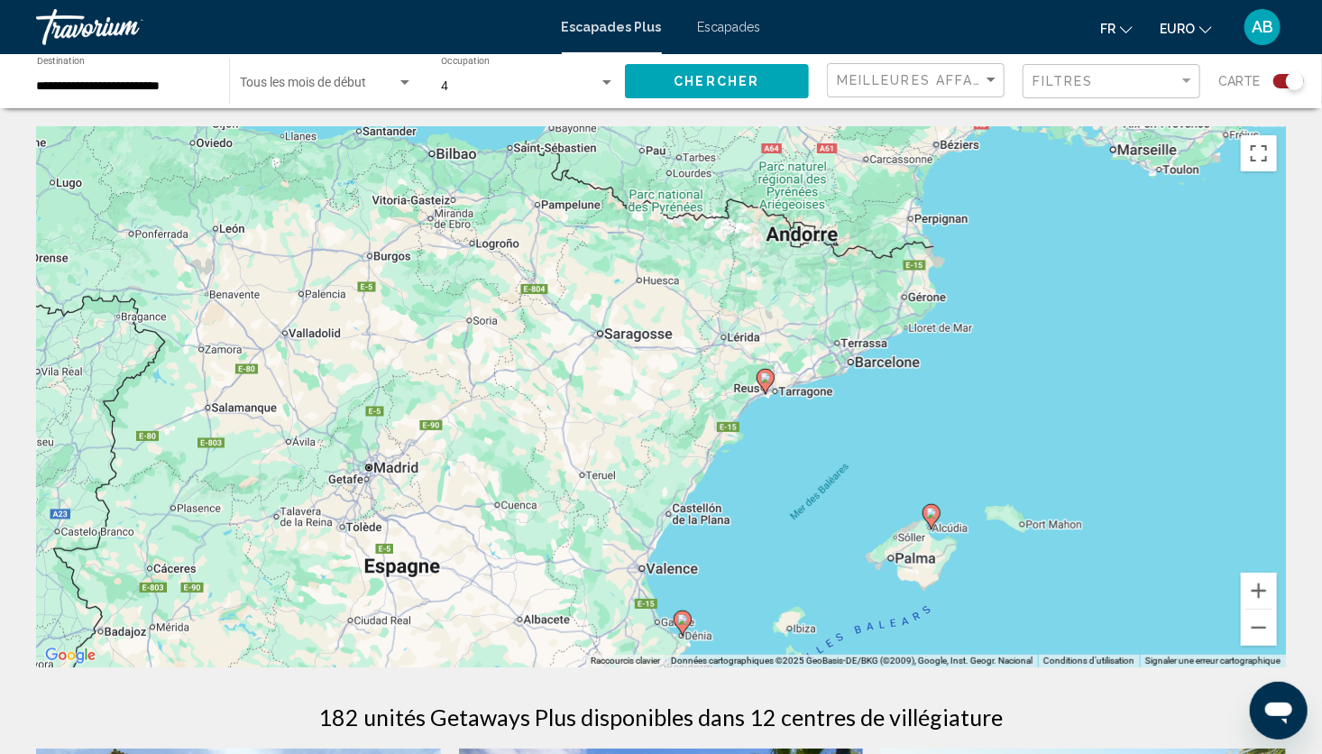
click at [767, 380] on image "Contenu principal" at bounding box center [765, 378] width 11 height 11
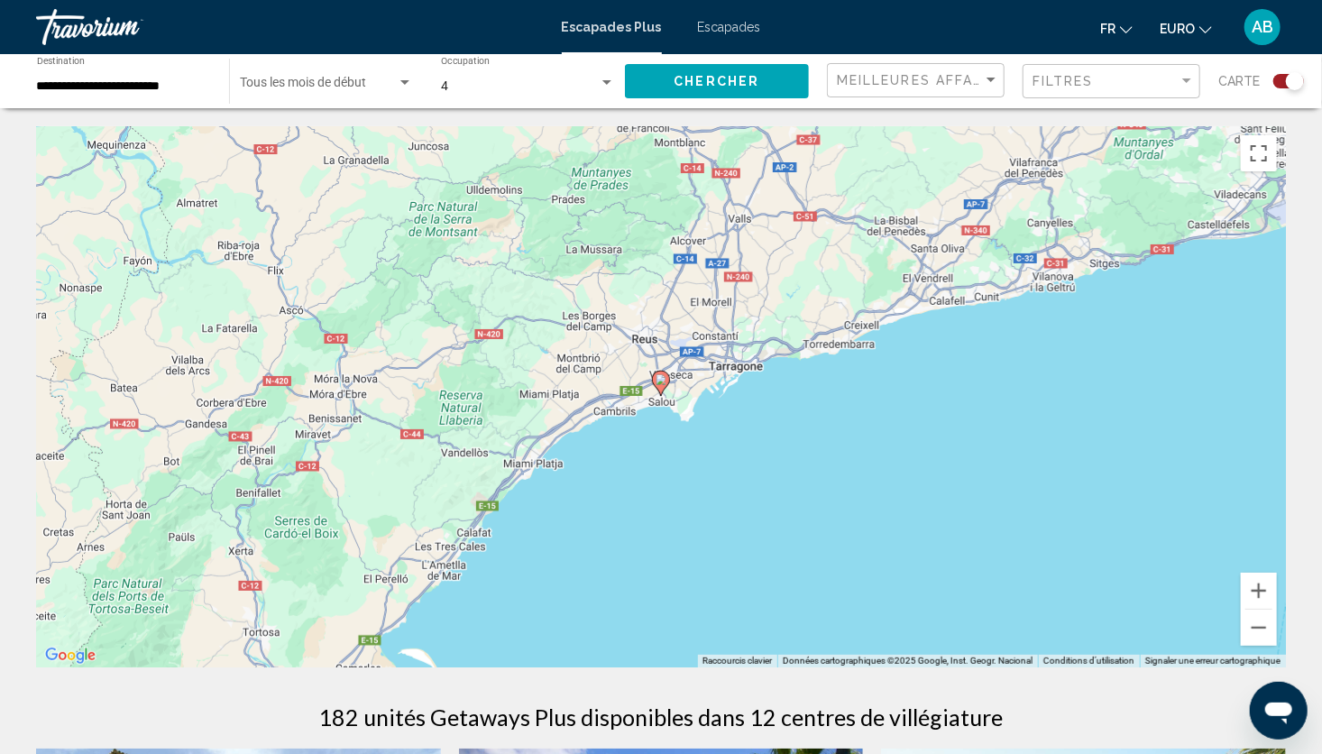
click at [664, 376] on image "Contenu principal" at bounding box center [661, 379] width 11 height 11
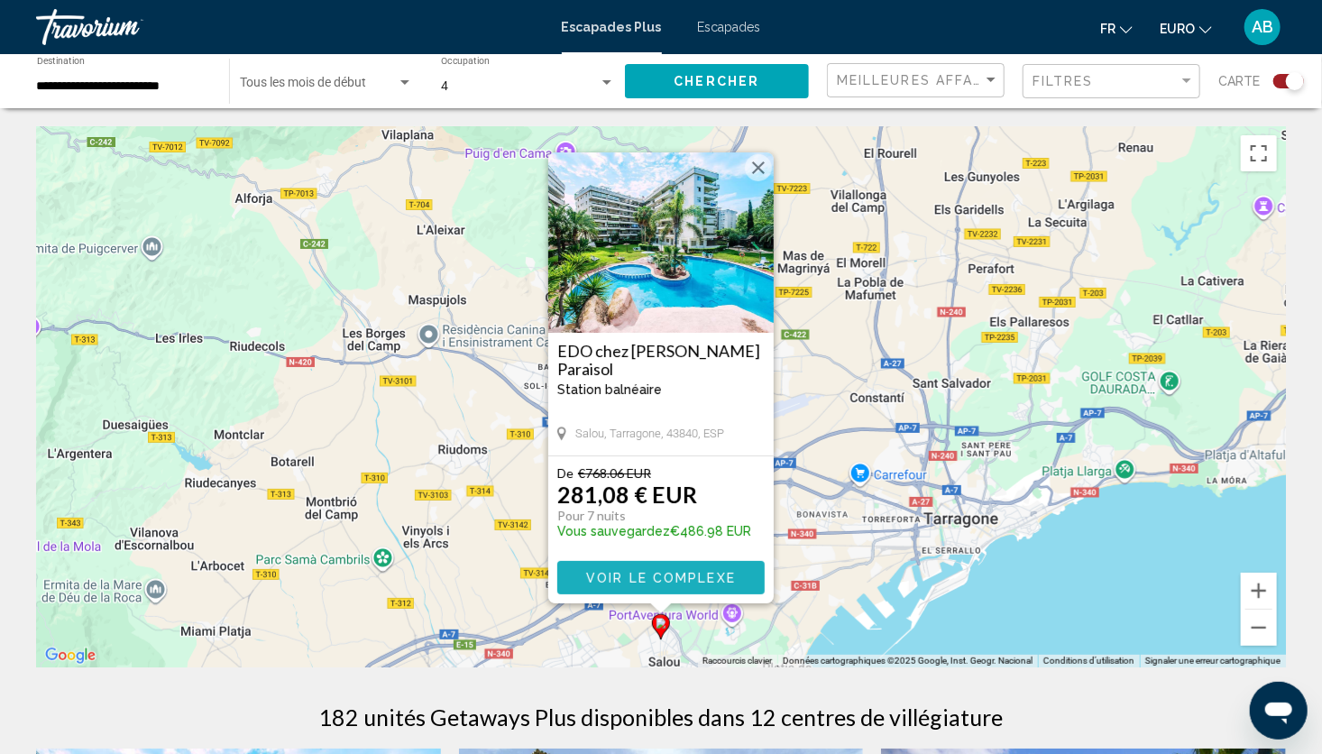
click at [631, 578] on span "Voir le complexe" at bounding box center [661, 578] width 150 height 14
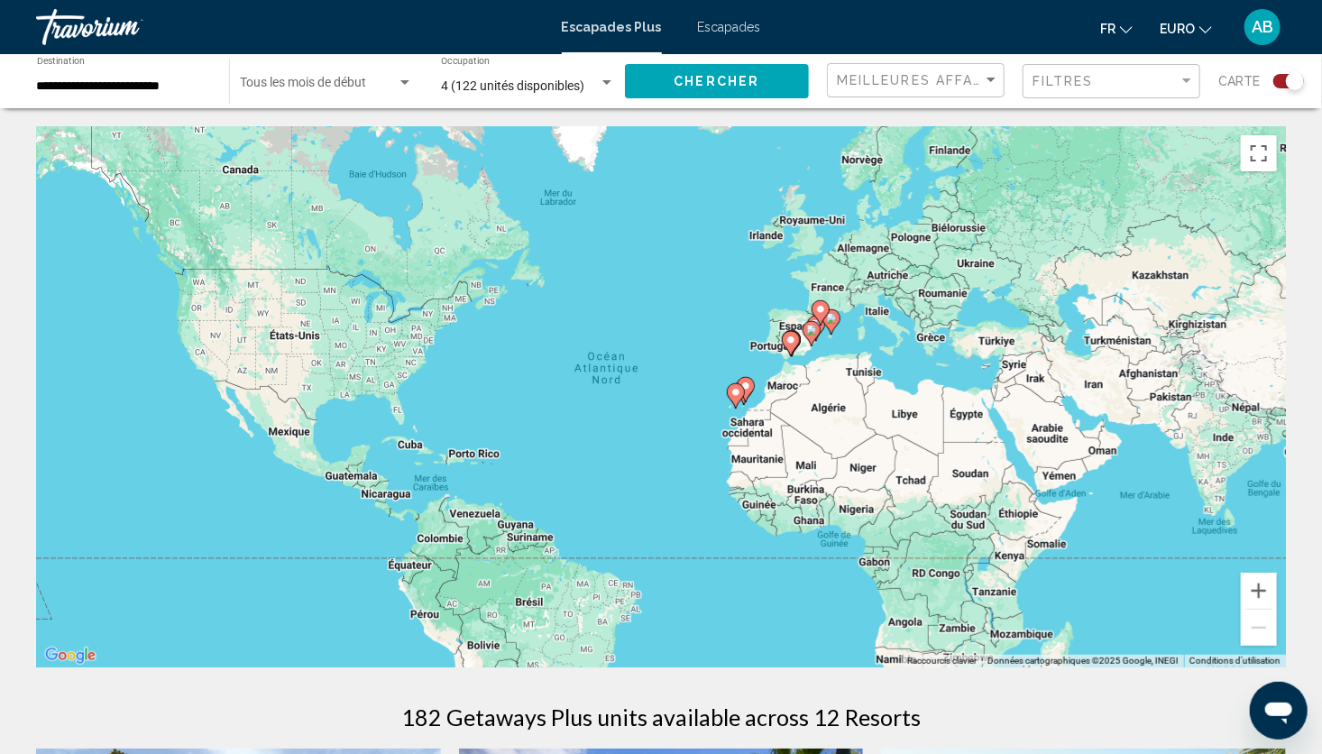
click at [302, 97] on div "Start Month Tous les mois de début" at bounding box center [326, 82] width 173 height 50
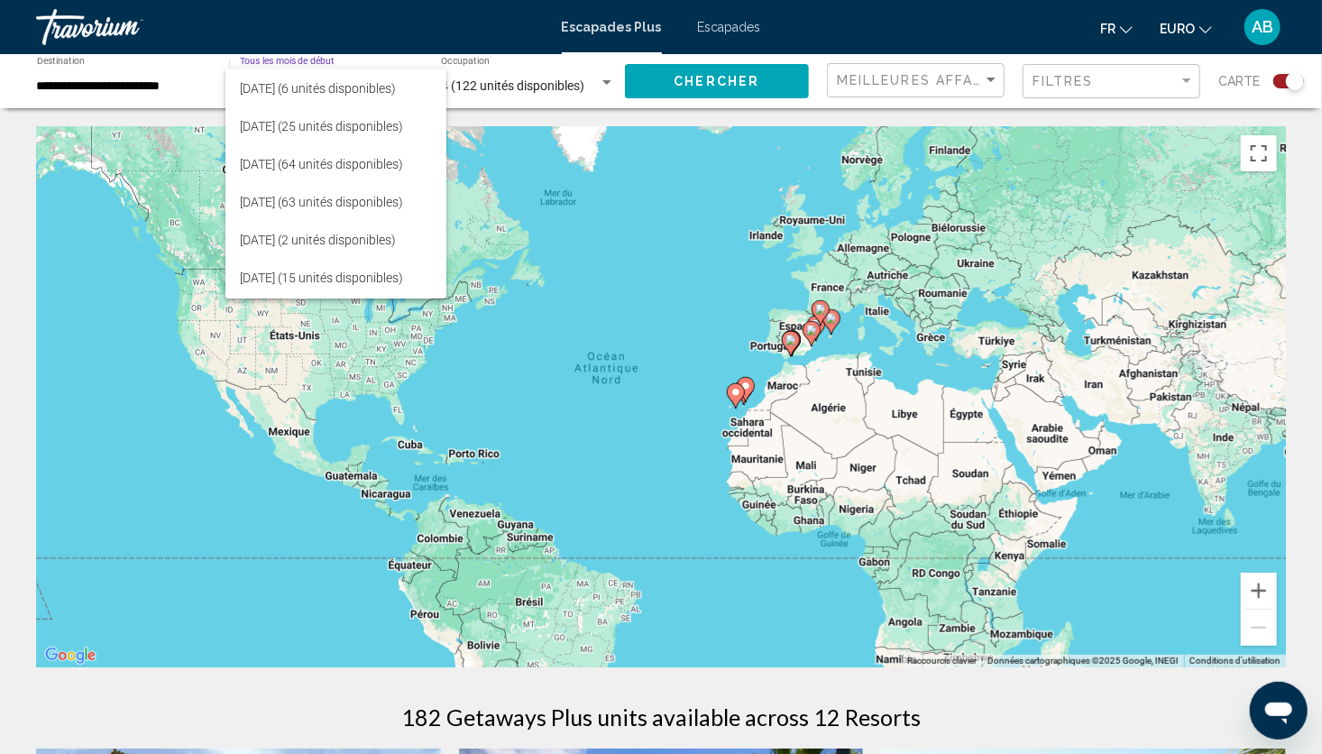
scroll to position [72, 0]
click at [702, 417] on div at bounding box center [661, 377] width 1322 height 754
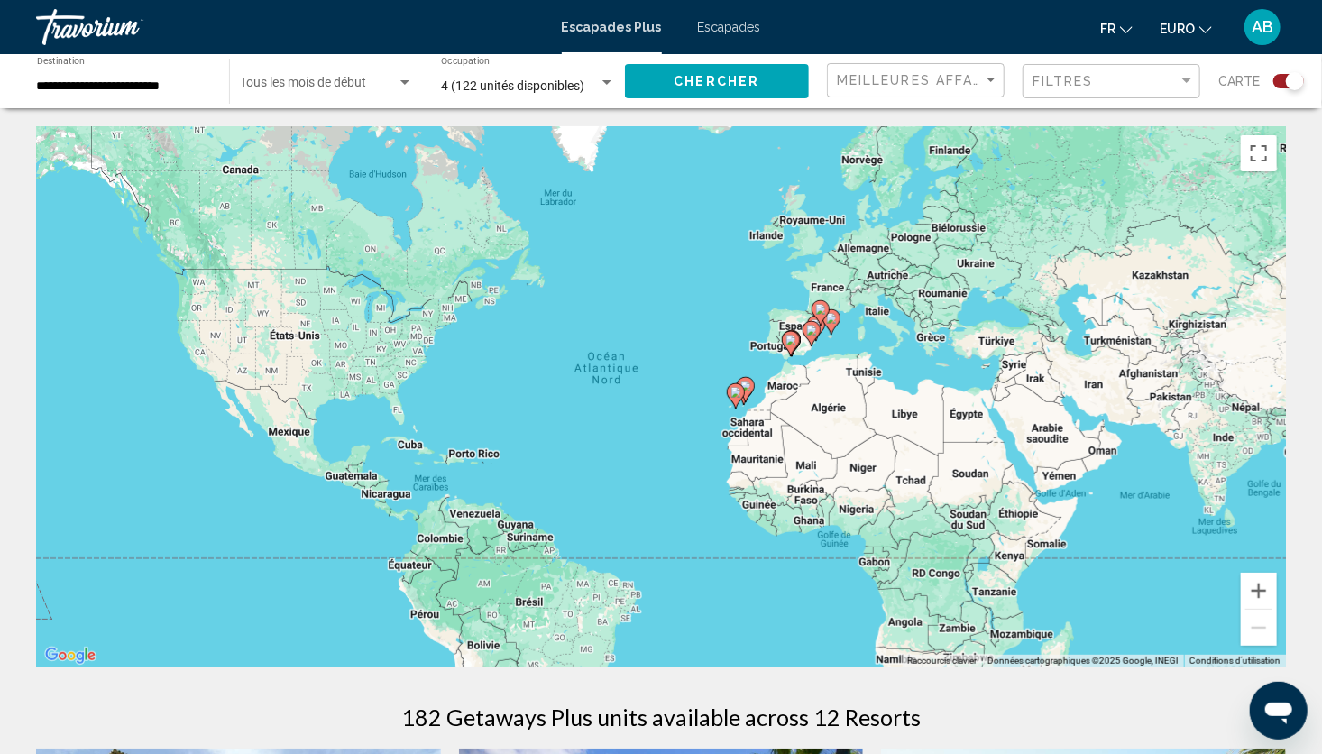
click at [723, 357] on div "Pour activer le glissement avec le clavier, appuyez sur Alt+Entrée. Une fois ce…" at bounding box center [661, 396] width 1250 height 541
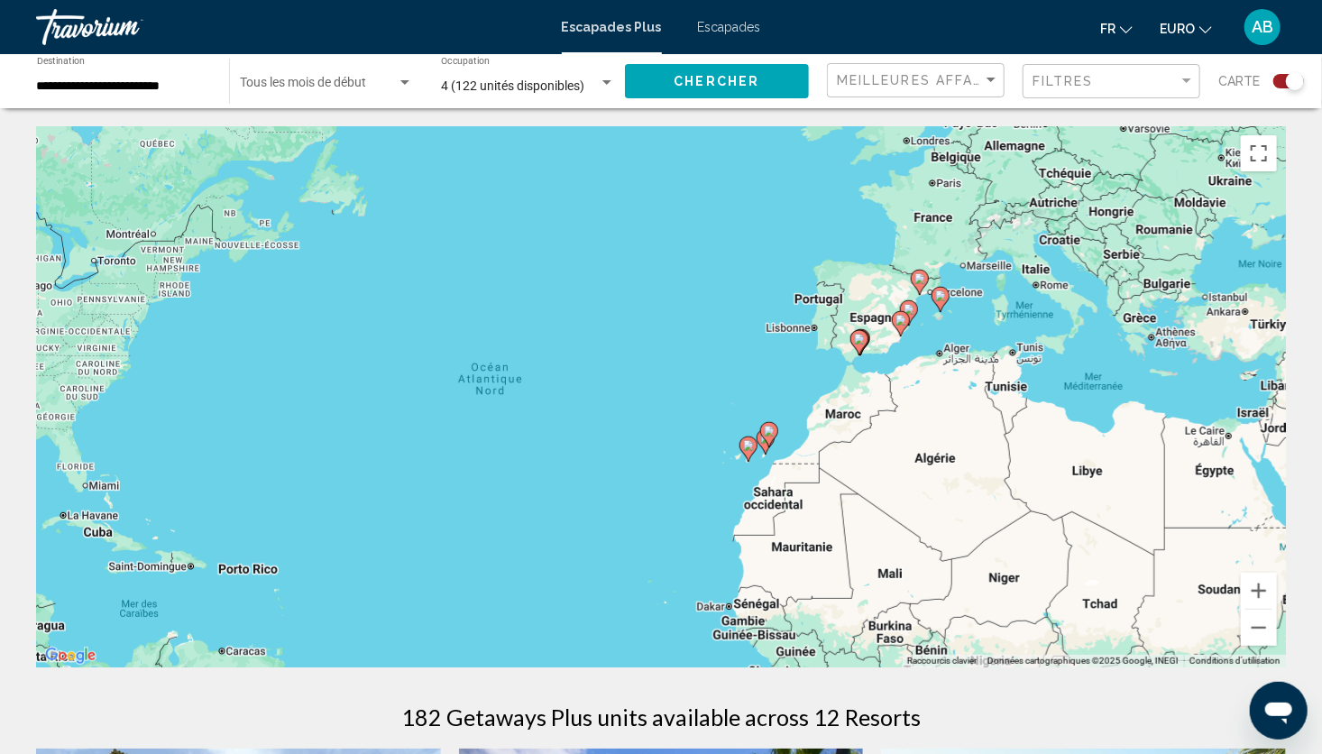
click at [744, 411] on div "Pour activer le glissement avec le clavier, appuyez sur Alt+Entrée. Une fois ce…" at bounding box center [661, 396] width 1250 height 541
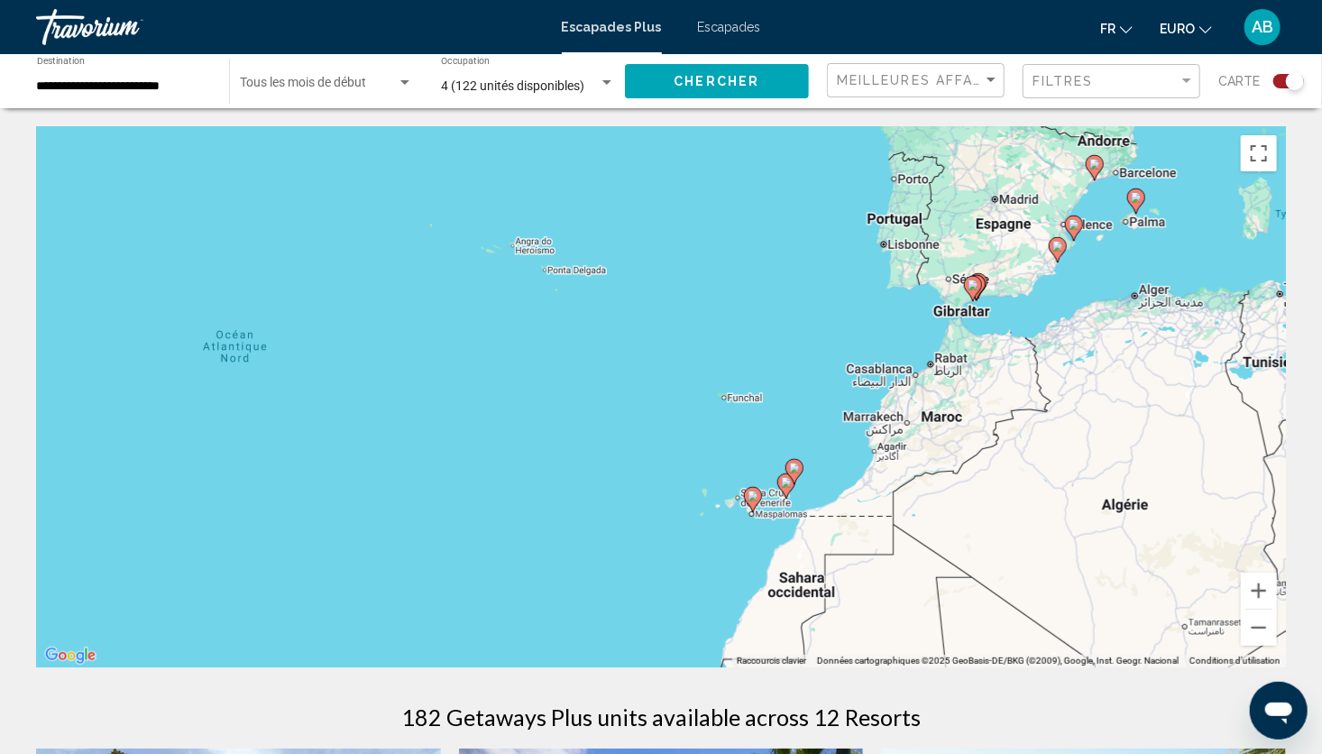
click at [759, 459] on div "Pour activer le glissement avec le clavier, appuyez sur Alt+Entrée. Une fois ce…" at bounding box center [661, 396] width 1250 height 541
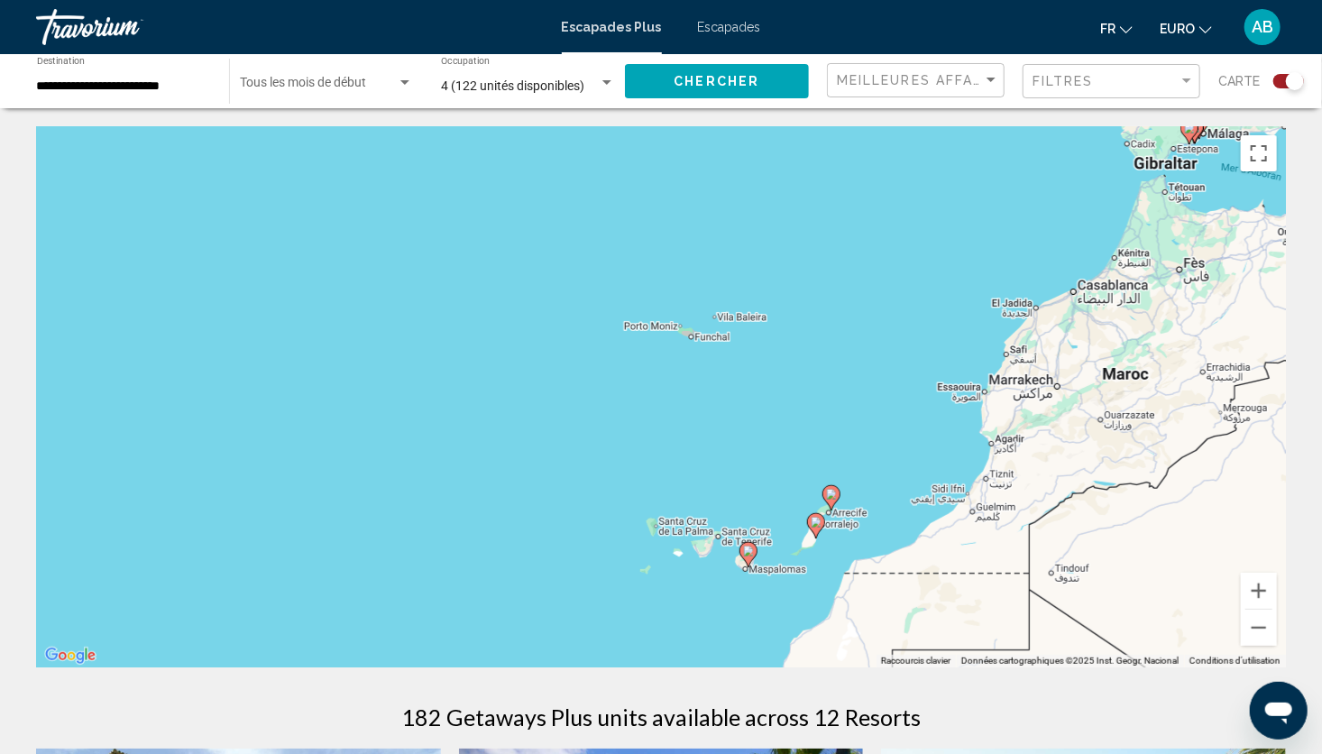
click at [782, 505] on div "Pour activer le glissement avec le clavier, appuyez sur Alt+Entrée. Une fois ce…" at bounding box center [661, 396] width 1250 height 541
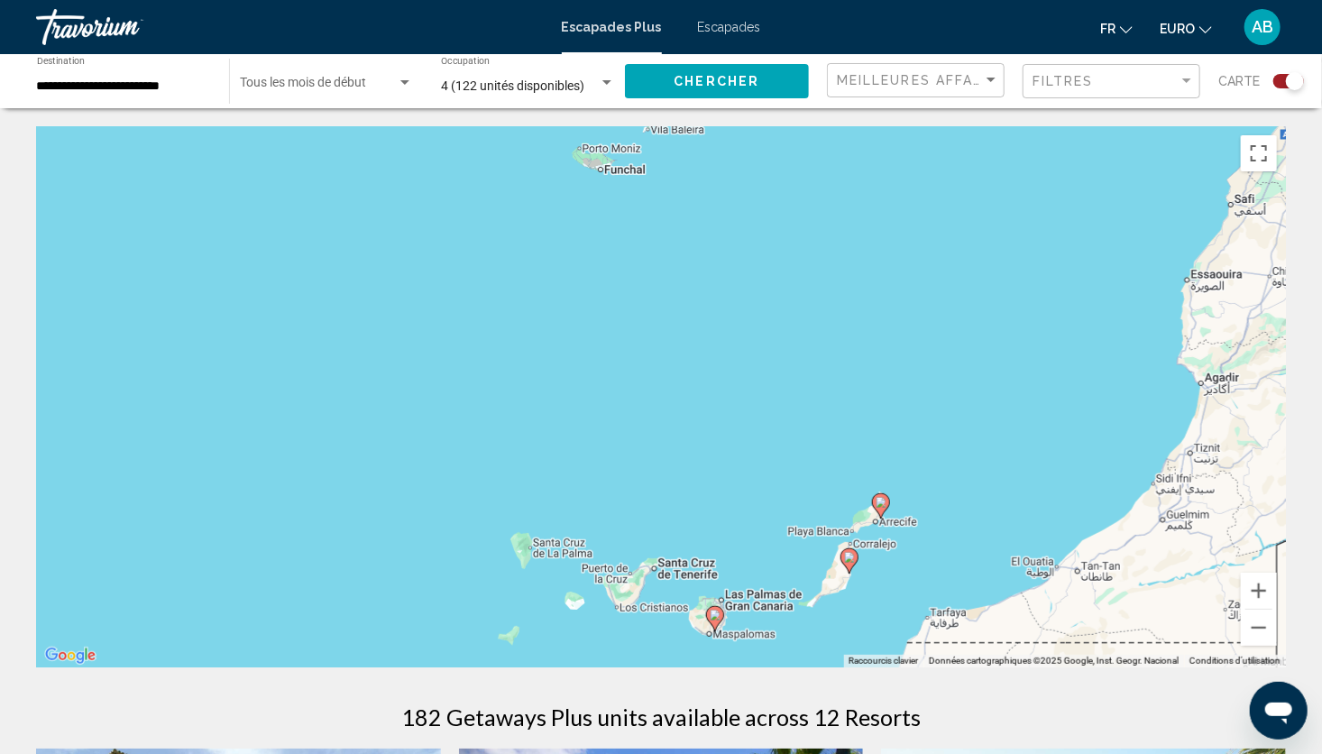
click at [713, 618] on image "Contenu principal" at bounding box center [715, 615] width 11 height 11
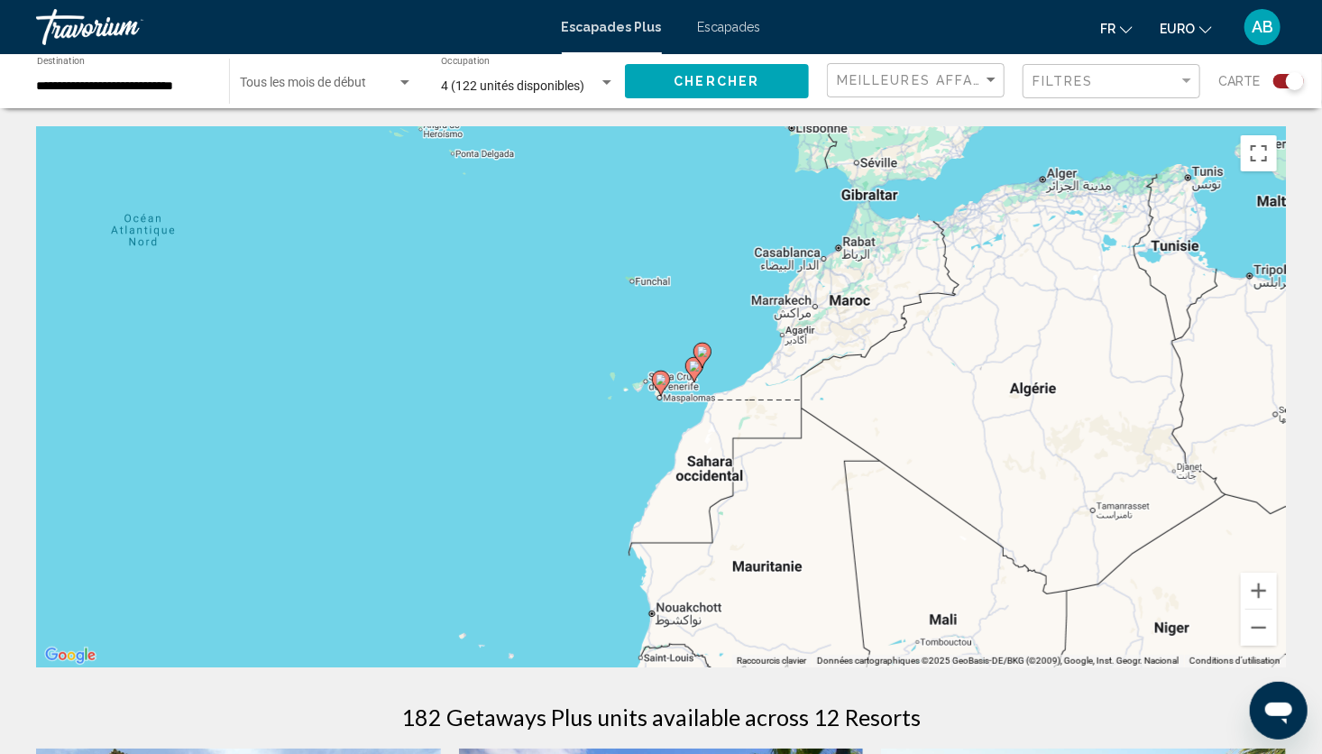
click at [666, 382] on image "Contenu principal" at bounding box center [661, 379] width 11 height 11
type input "**********"
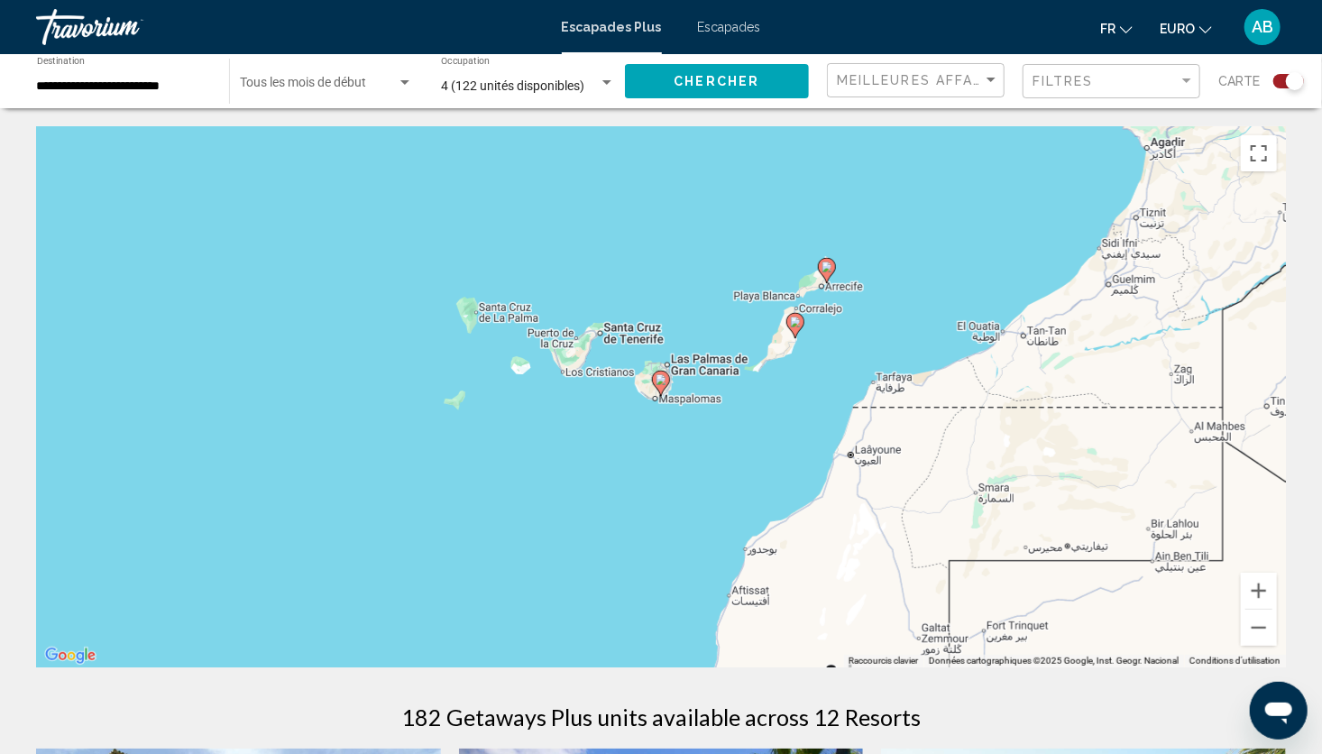
click at [666, 382] on image "Contenu principal" at bounding box center [661, 379] width 11 height 11
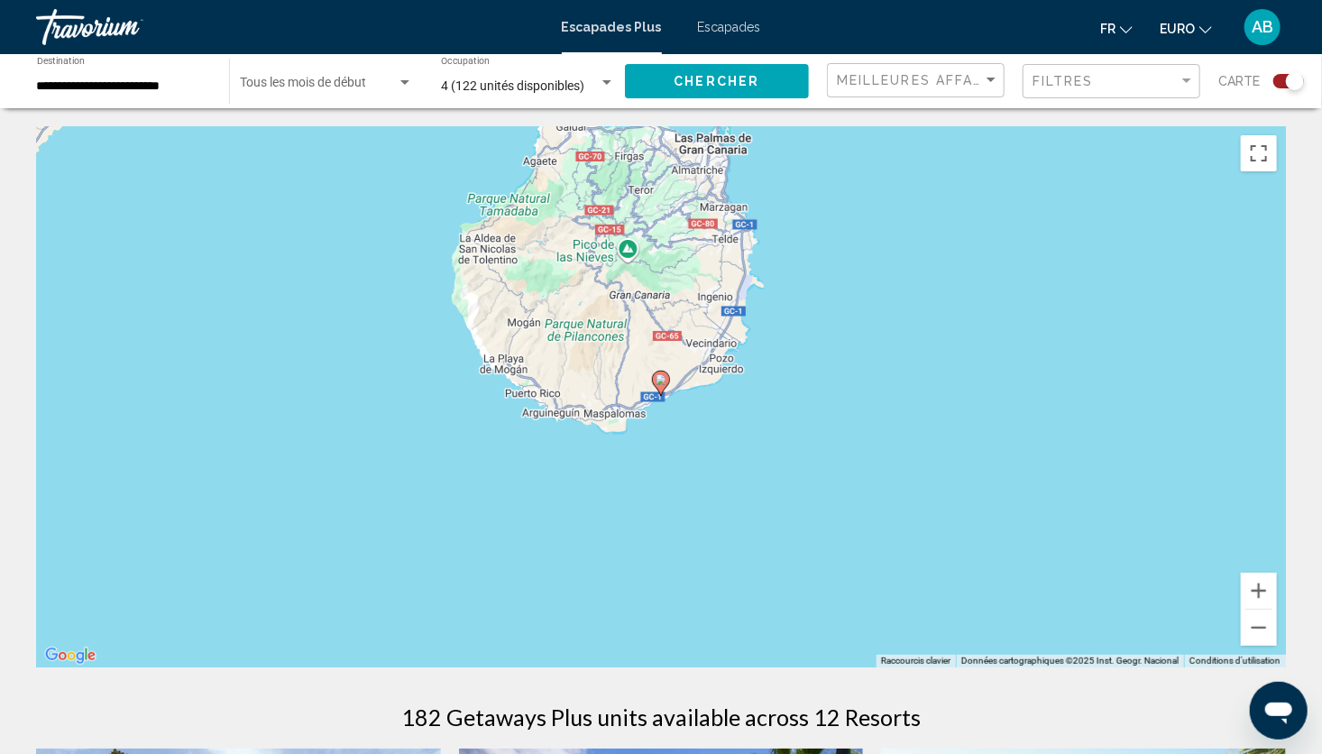
click at [666, 382] on image "Contenu principal" at bounding box center [661, 379] width 11 height 11
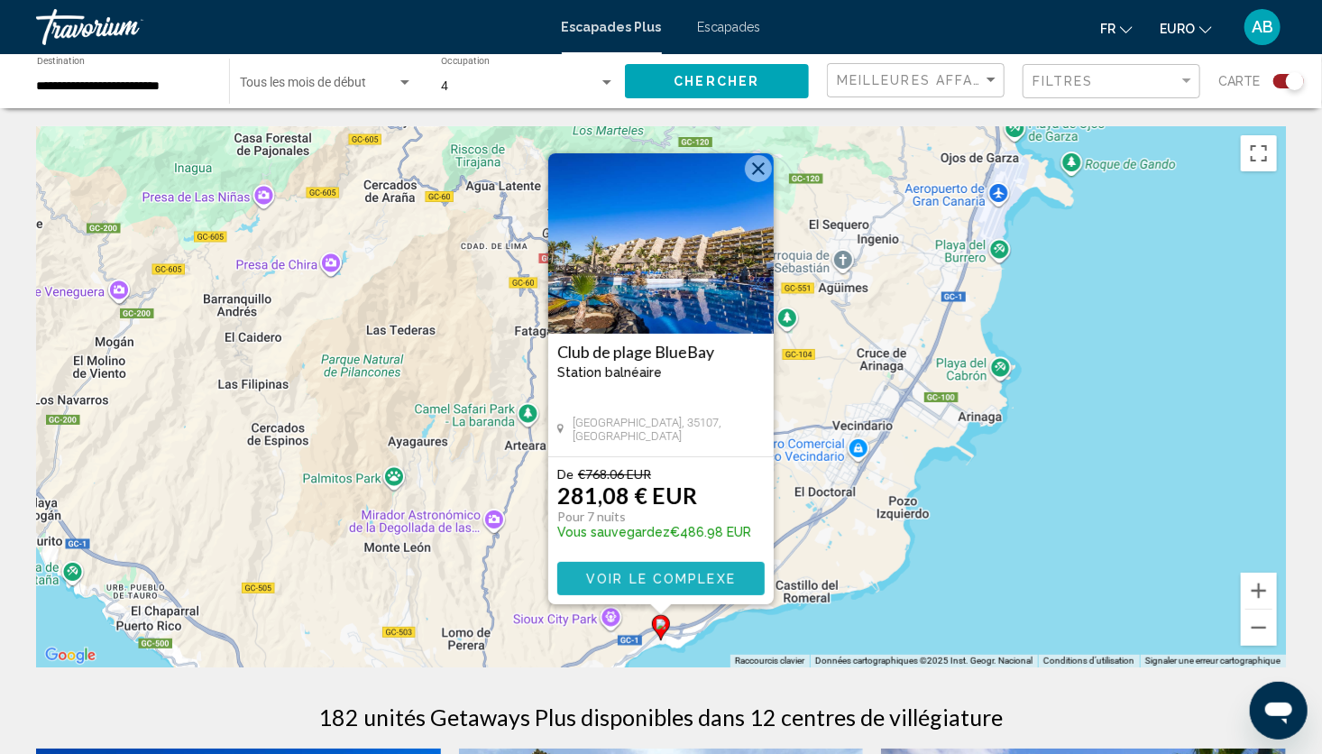
click at [653, 576] on span "Voir le complexe" at bounding box center [661, 579] width 150 height 14
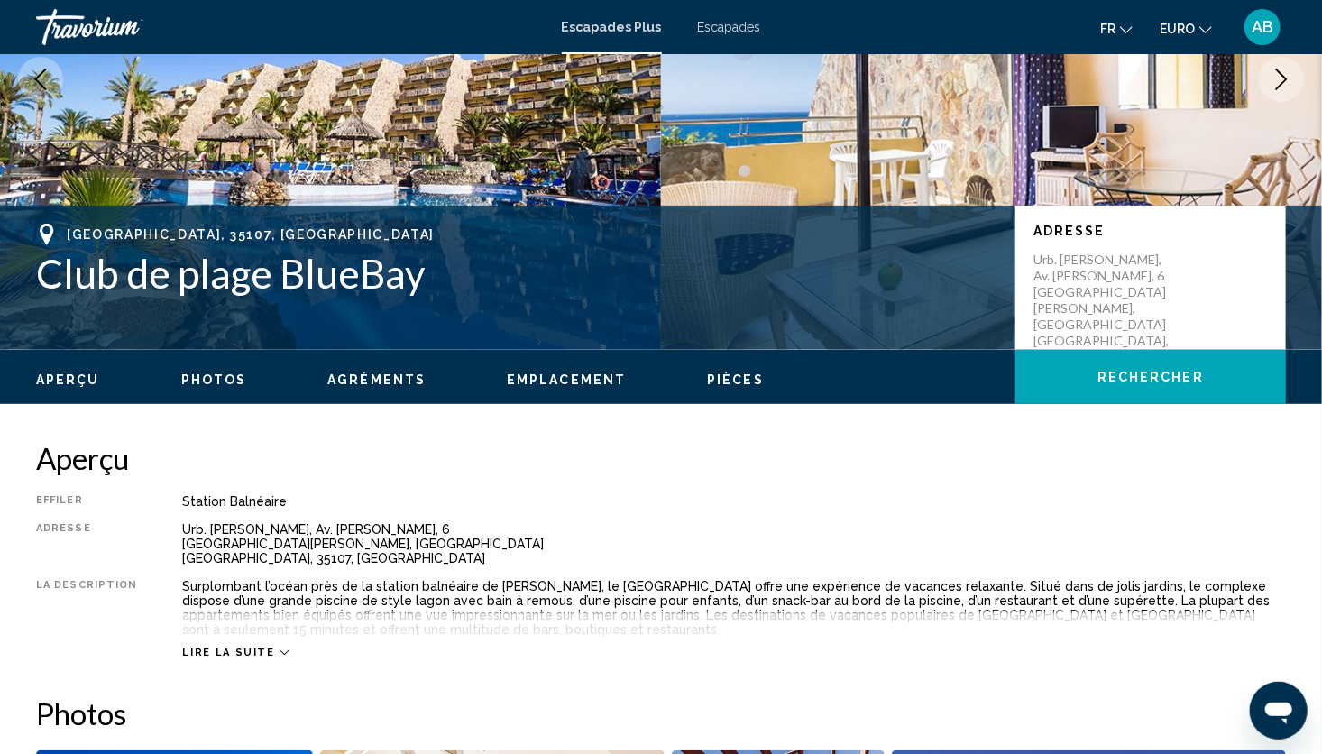
scroll to position [469, 0]
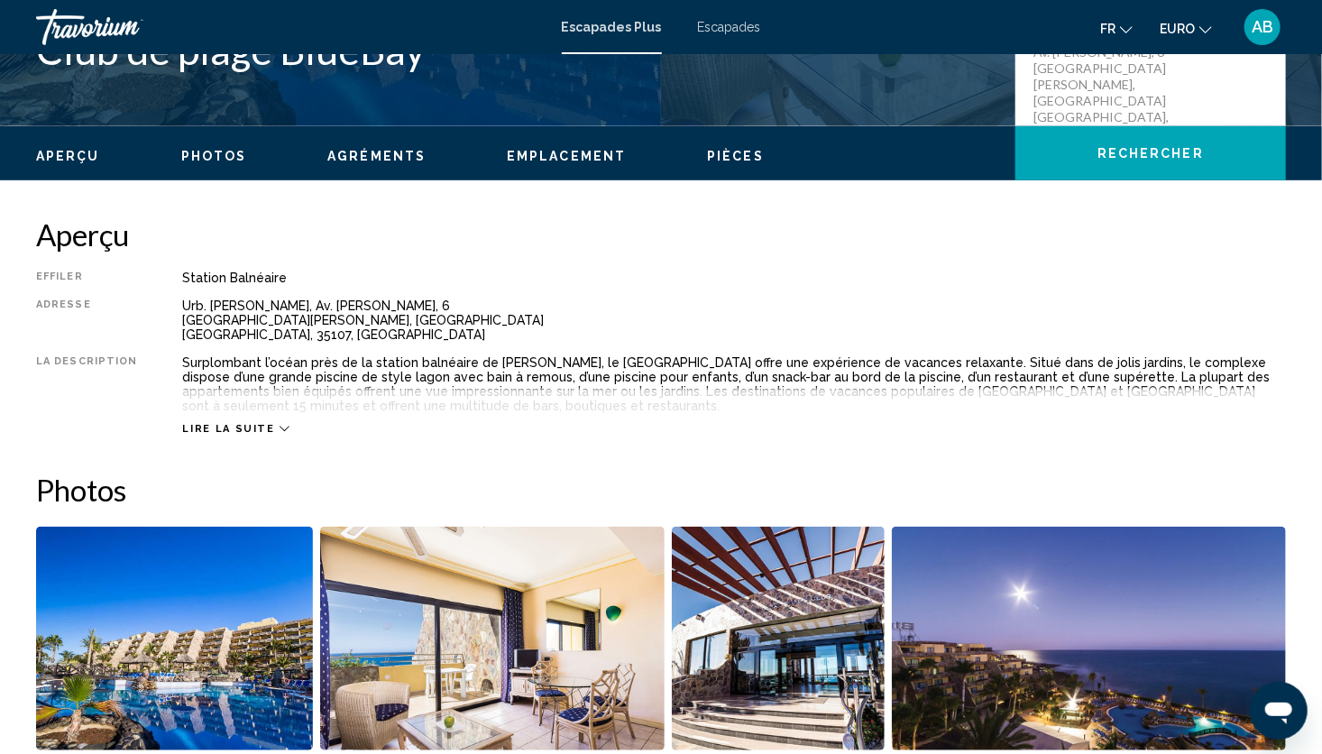
click at [201, 430] on span "Lire la suite" at bounding box center [228, 429] width 92 height 12
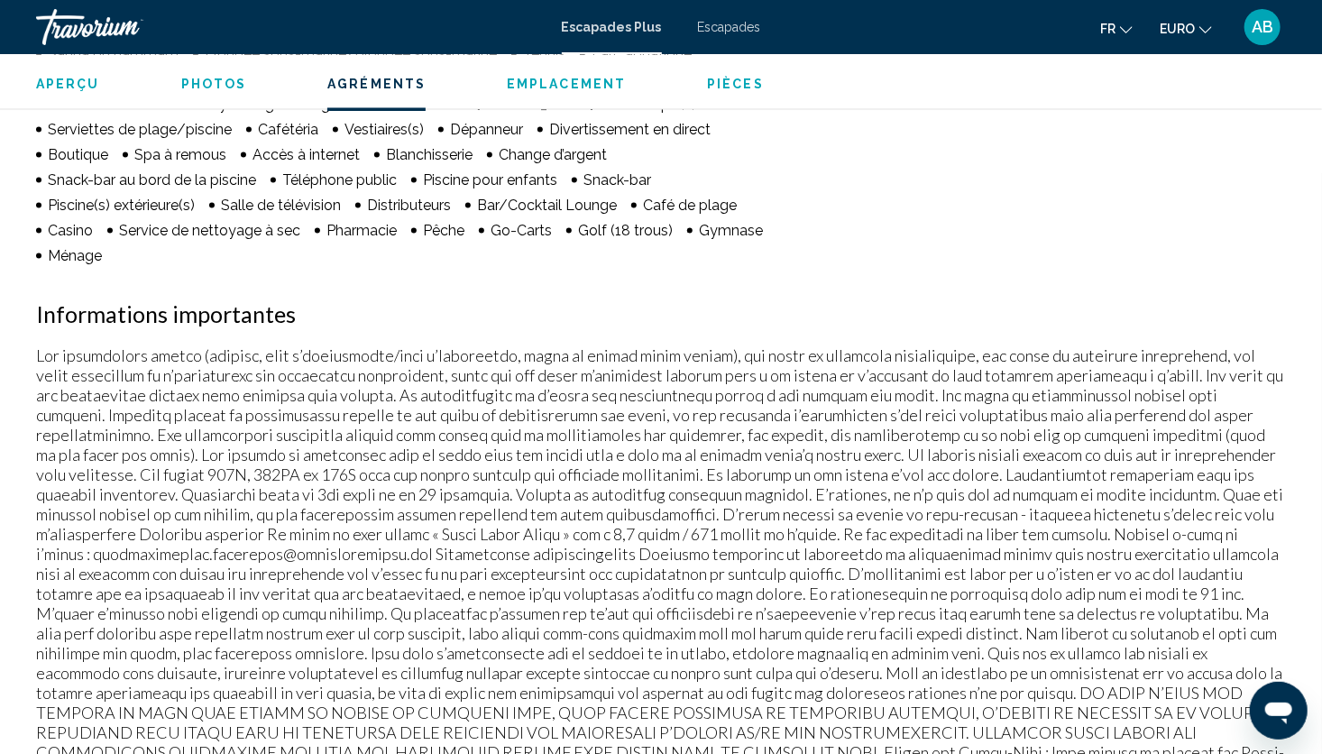
scroll to position [1696, 0]
